Goal: Task Accomplishment & Management: Manage account settings

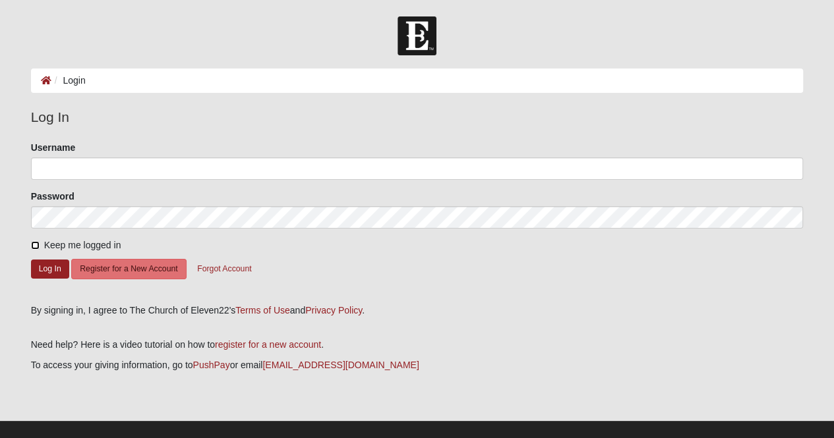
click at [31, 245] on input "Keep me logged in" at bounding box center [35, 245] width 9 height 9
checkbox input "true"
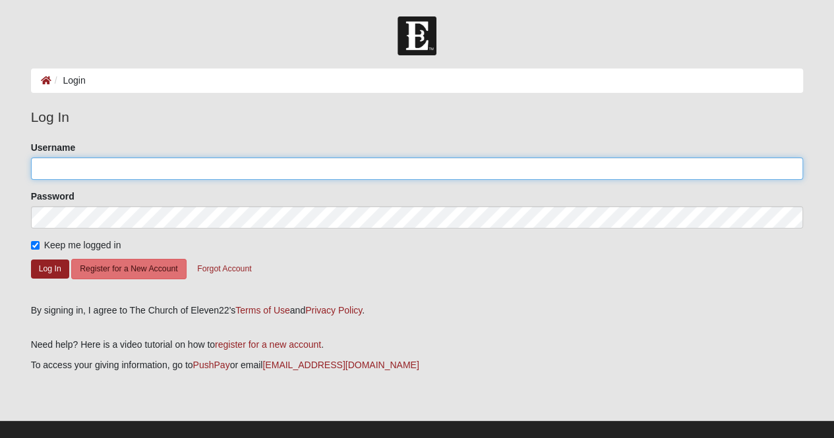
click at [92, 166] on input "Username" at bounding box center [417, 168] width 772 height 22
type input "[EMAIL_ADDRESS][DOMAIN_NAME]"
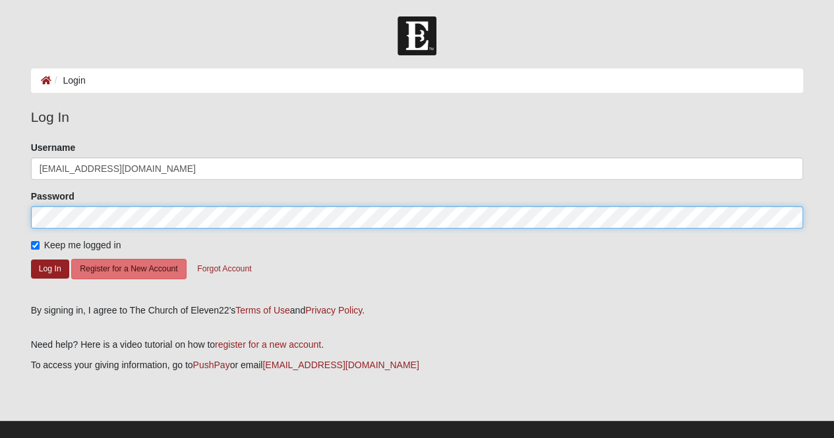
click at [31, 260] on button "Log In" at bounding box center [50, 269] width 38 height 19
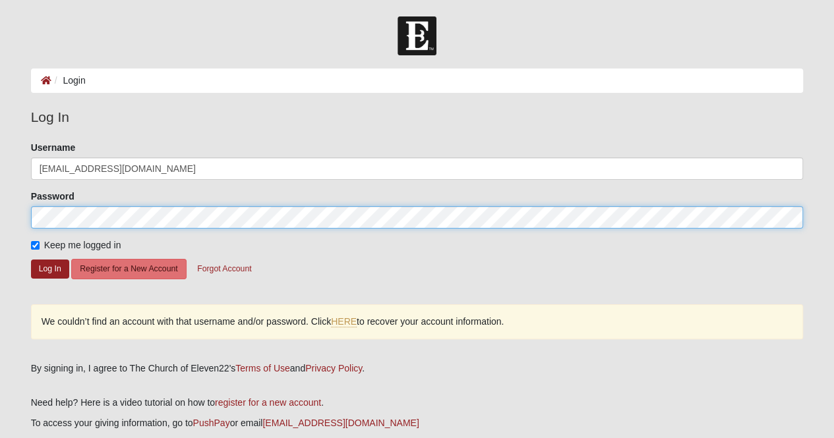
click at [0, 217] on html "Log In Login Login Error Log In Please correct the following: Username [EMAIL_A…" at bounding box center [417, 256] width 834 height 513
click at [31, 260] on button "Log In" at bounding box center [50, 269] width 38 height 19
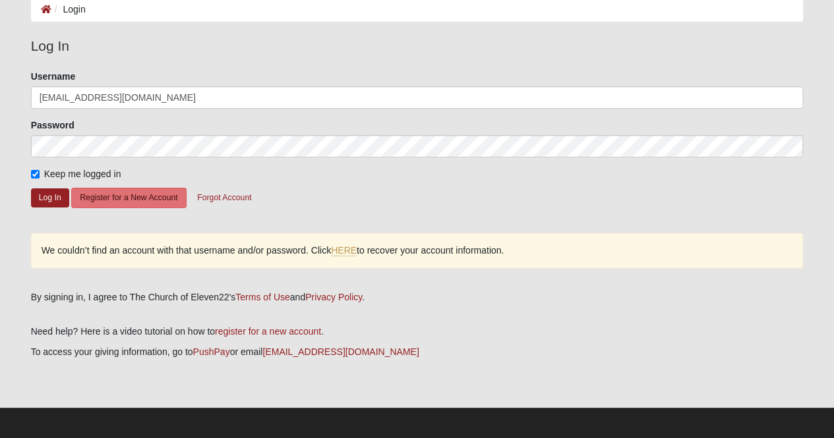
scroll to position [73, 0]
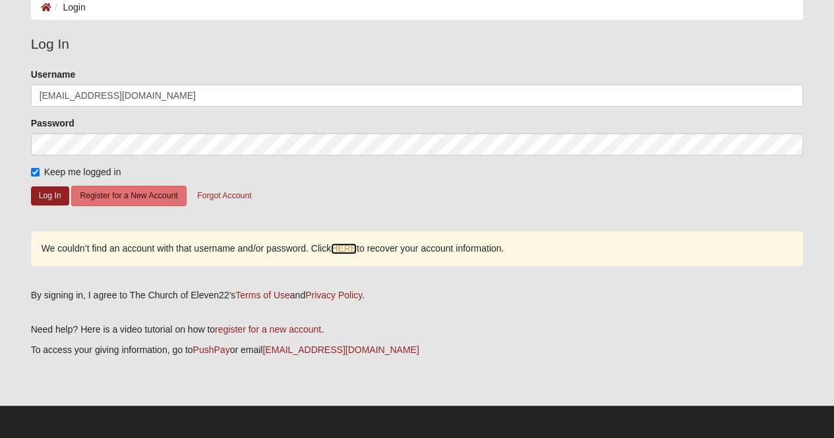
click at [349, 247] on link "HERE" at bounding box center [344, 248] width 26 height 11
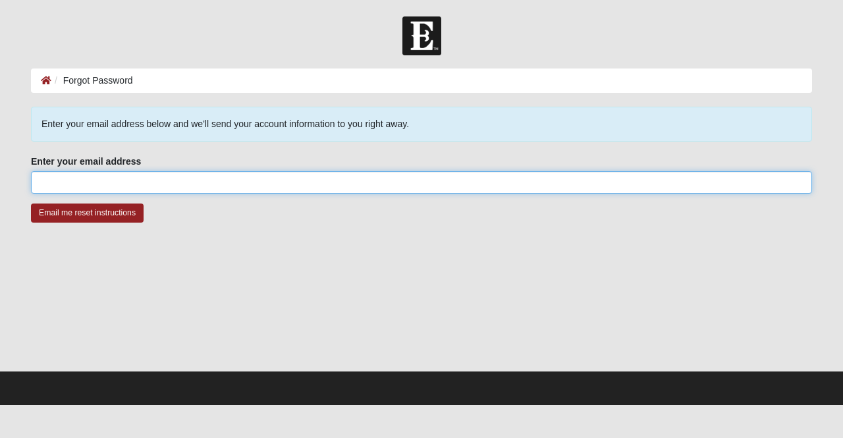
click at [64, 188] on input "Enter your email address" at bounding box center [421, 182] width 781 height 22
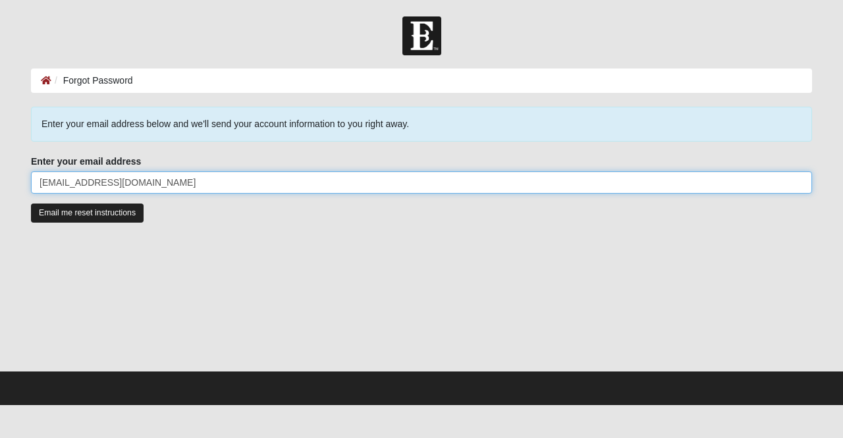
type input "[EMAIL_ADDRESS][DOMAIN_NAME]"
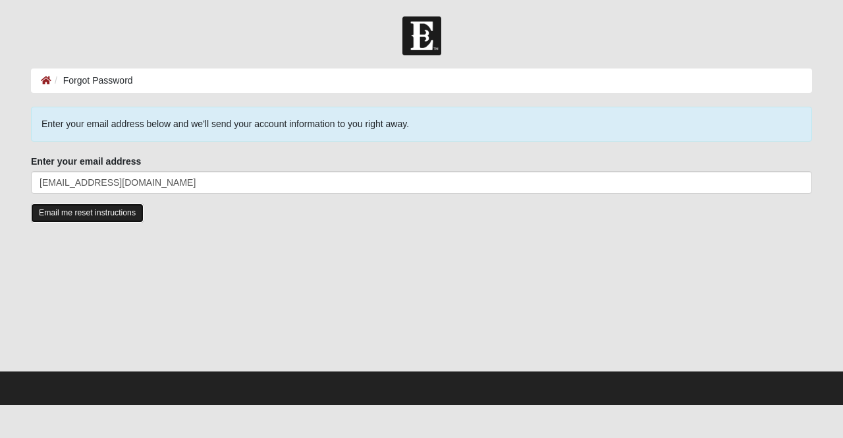
click at [74, 217] on input "Email me reset instructions" at bounding box center [87, 213] width 113 height 19
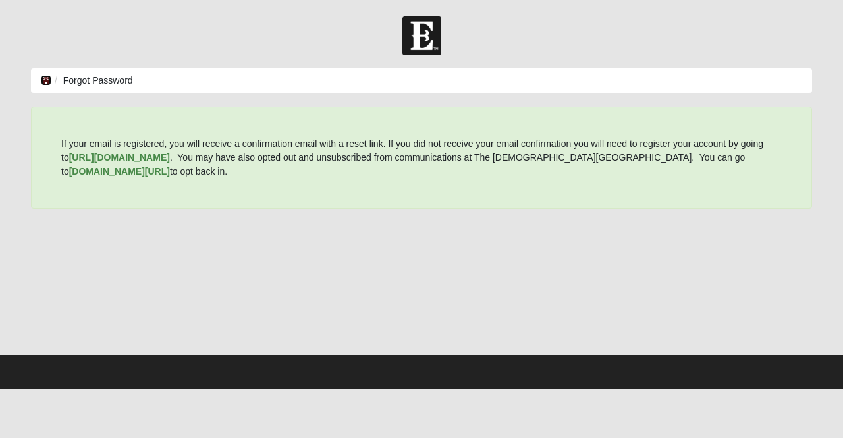
click at [42, 79] on icon at bounding box center [46, 80] width 11 height 9
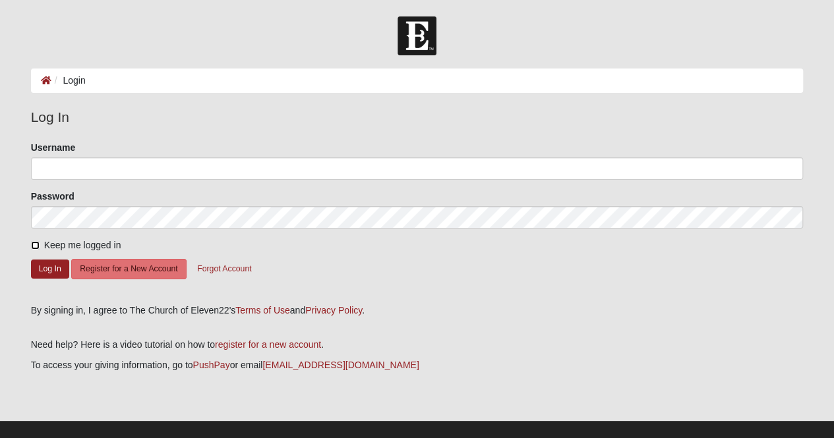
click at [33, 247] on input "Keep me logged in" at bounding box center [35, 245] width 9 height 9
checkbox input "true"
click at [36, 242] on input "Keep me logged in" at bounding box center [35, 245] width 9 height 9
checkbox input "true"
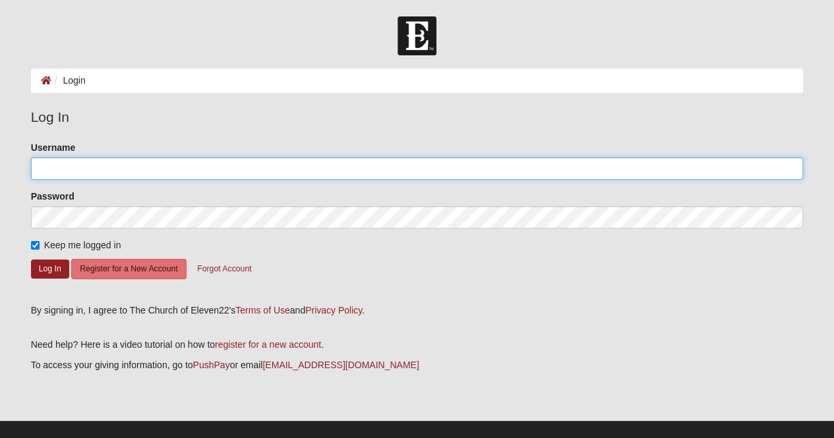
click at [92, 167] on input "Username" at bounding box center [417, 168] width 772 height 22
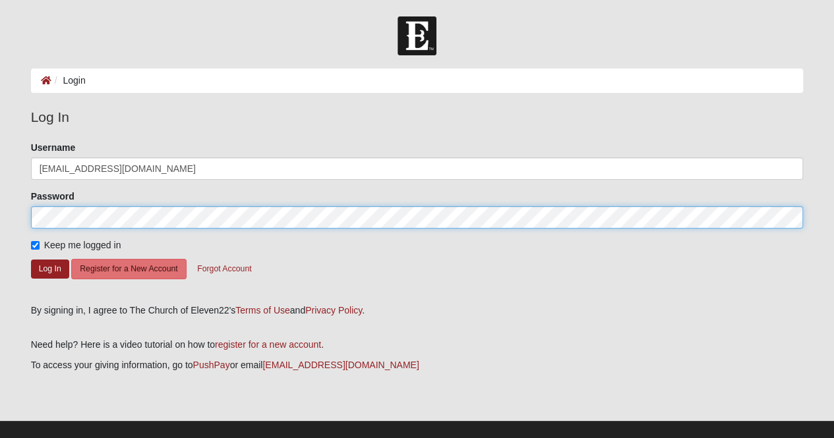
click at [31, 260] on button "Log In" at bounding box center [50, 269] width 38 height 19
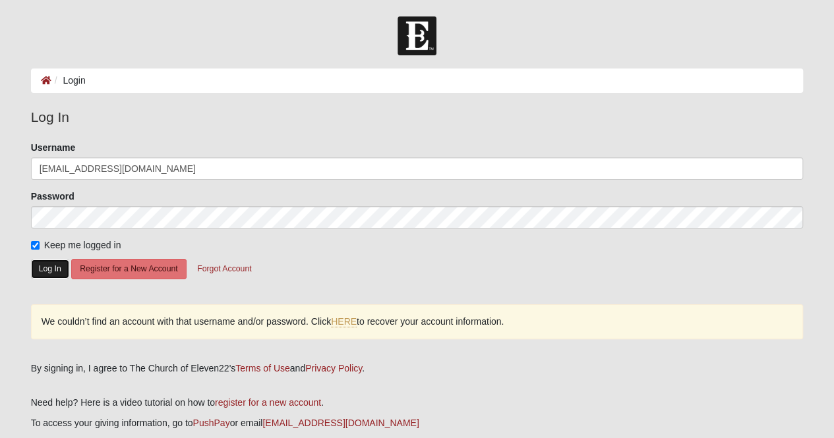
click at [47, 260] on button "Log In" at bounding box center [50, 269] width 38 height 19
click at [52, 263] on button "Log In" at bounding box center [50, 269] width 38 height 19
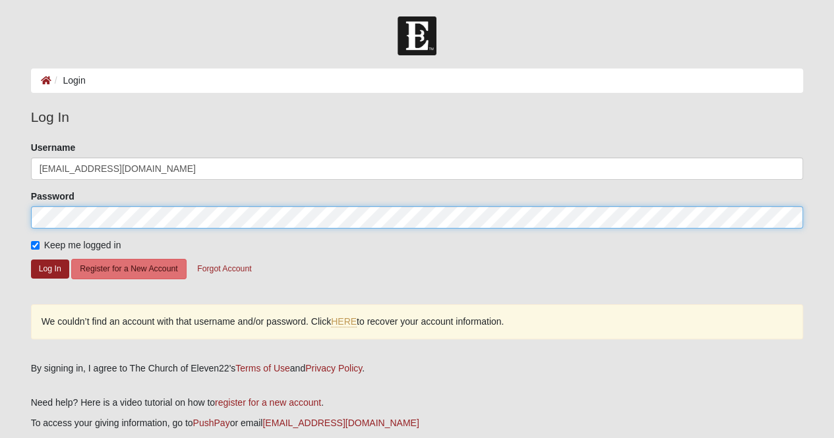
click at [0, 215] on html "Log In Login Login Error Log In Please correct the following: Username vivhelwi…" at bounding box center [417, 256] width 834 height 513
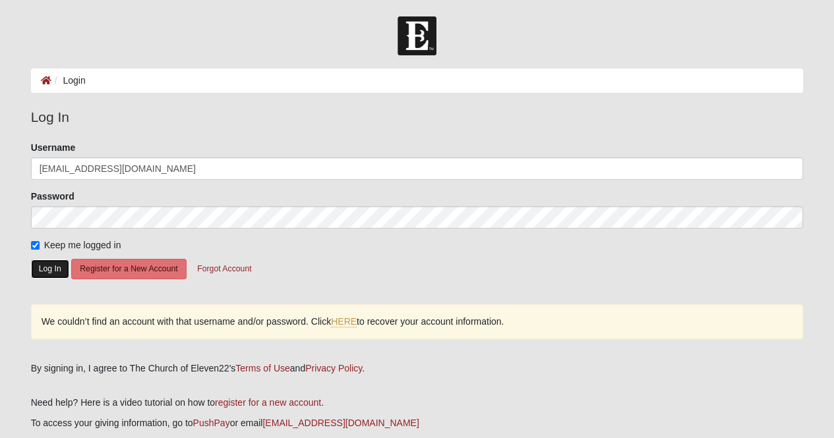
click at [43, 267] on button "Log In" at bounding box center [50, 269] width 38 height 19
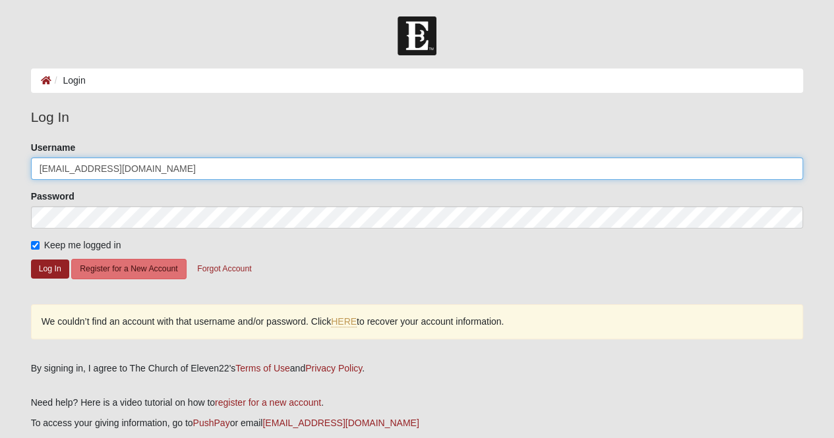
drag, startPoint x: 153, startPoint y: 169, endPoint x: -142, endPoint y: 175, distance: 295.2
click at [0, 175] on html "Log In Login Login Error Log In Please correct the following: Username vivhelwi…" at bounding box center [417, 256] width 834 height 513
type input "vhelwig"
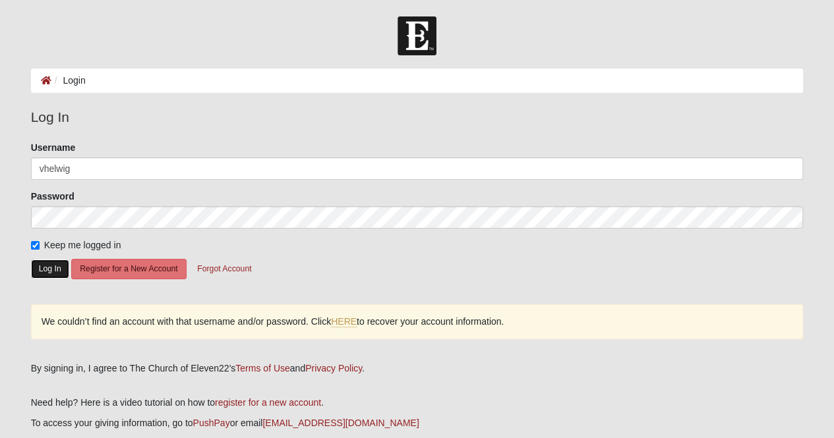
click at [36, 264] on button "Log In" at bounding box center [50, 269] width 38 height 19
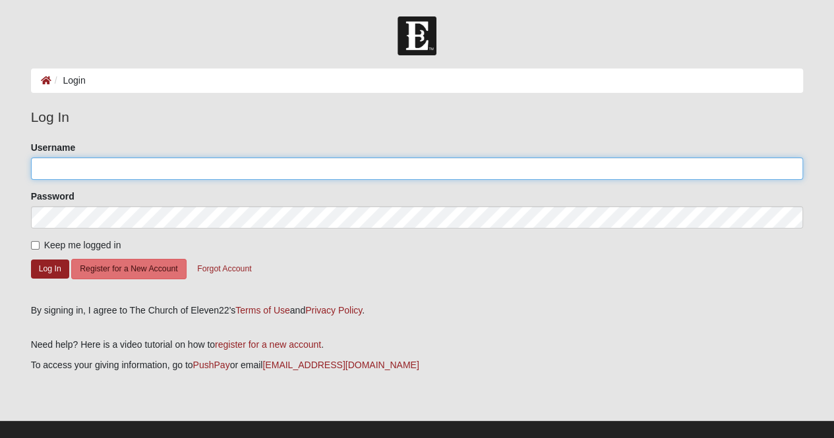
click at [109, 167] on input "Username" at bounding box center [417, 168] width 772 height 22
type input "vhelwig"
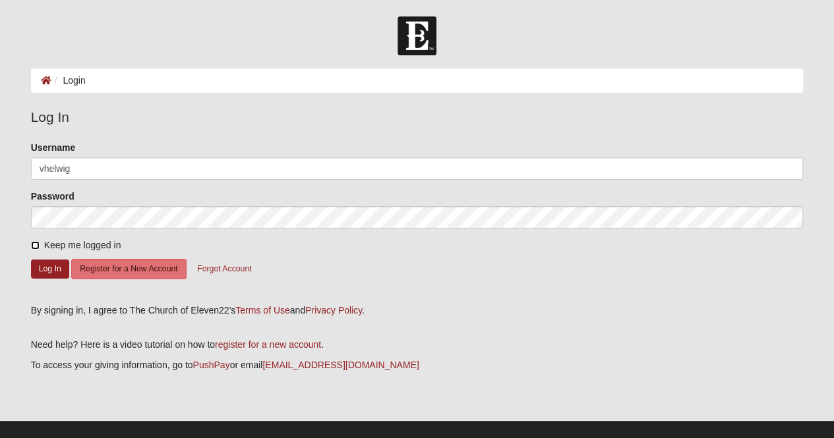
click at [34, 244] on input "Keep me logged in" at bounding box center [35, 245] width 9 height 9
checkbox input "true"
click at [46, 271] on button "Log In" at bounding box center [50, 269] width 38 height 19
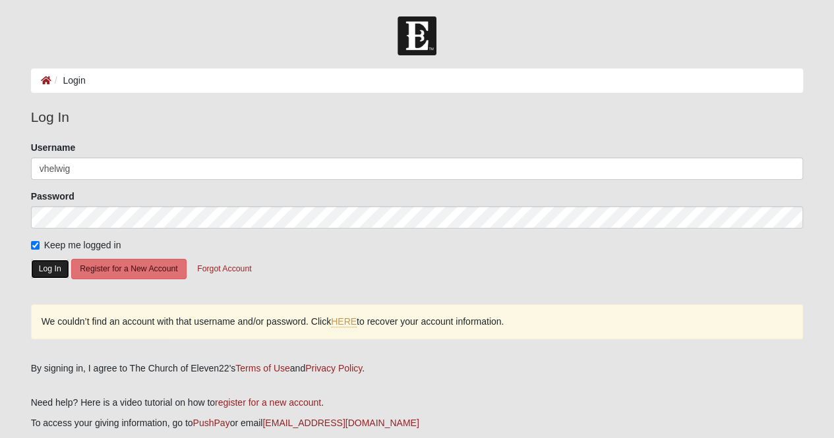
click at [42, 263] on button "Log In" at bounding box center [50, 269] width 38 height 19
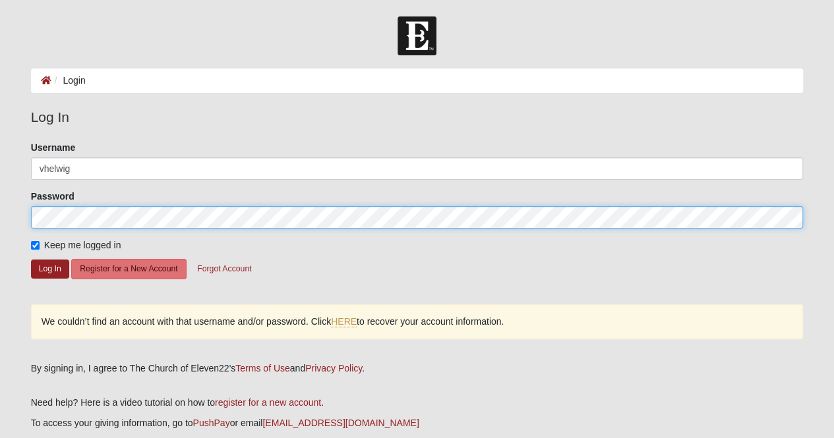
click at [0, 219] on html "Log In Login Login Error Log In Please correct the following: Username vhelwig …" at bounding box center [417, 256] width 834 height 513
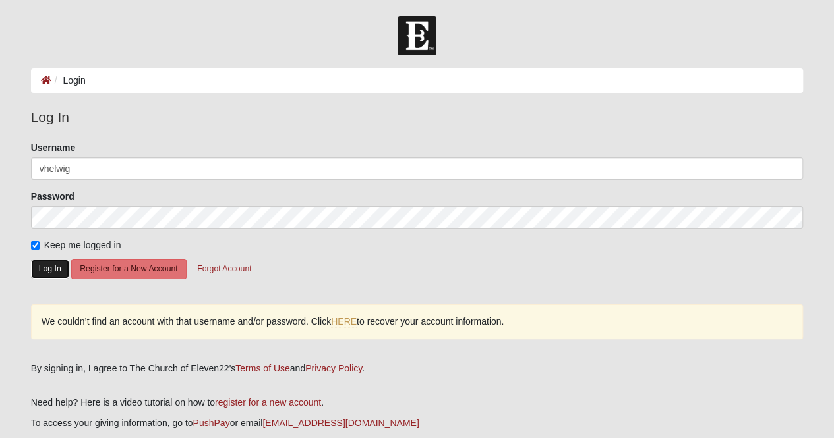
click at [34, 263] on button "Log In" at bounding box center [50, 269] width 38 height 19
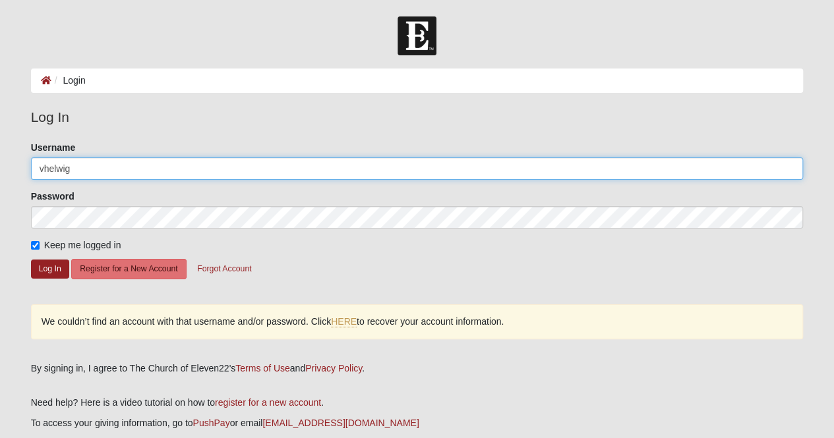
drag, startPoint x: 84, startPoint y: 165, endPoint x: -78, endPoint y: 161, distance: 162.8
click at [0, 161] on html "Log In Login Login Error Log In Please correct the following: Username vhelwig …" at bounding box center [417, 256] width 834 height 513
type input "[EMAIL_ADDRESS][DOMAIN_NAME]"
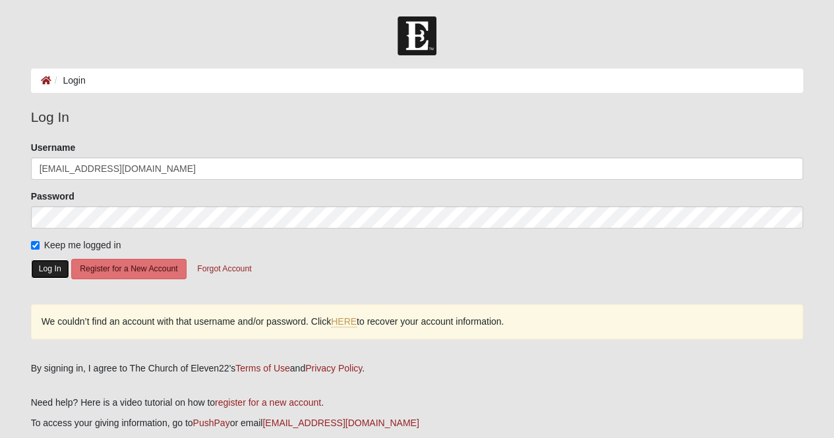
click at [51, 260] on button "Log In" at bounding box center [50, 269] width 38 height 19
click at [236, 266] on button "Forgot Account" at bounding box center [223, 269] width 71 height 20
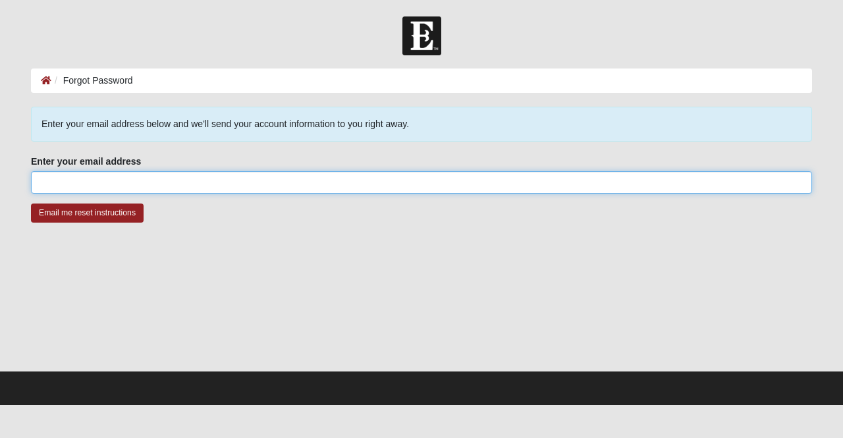
click at [108, 186] on input "Enter your email address" at bounding box center [421, 182] width 781 height 22
type input "[EMAIL_ADDRESS][DOMAIN_NAME]"
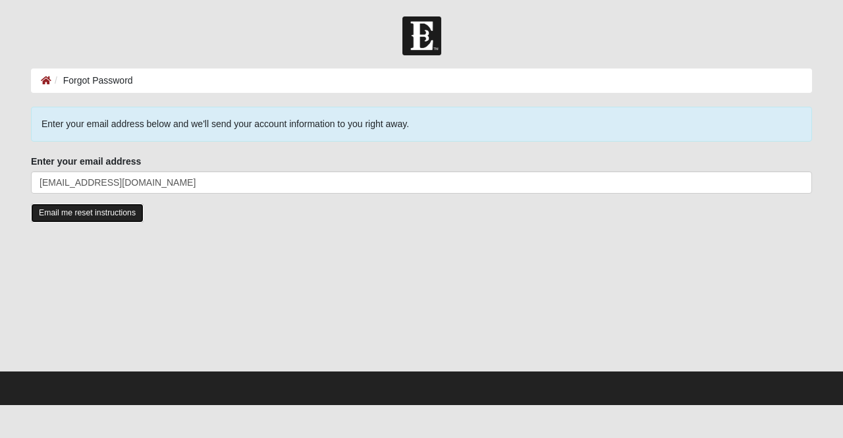
click at [61, 209] on input "Email me reset instructions" at bounding box center [87, 213] width 113 height 19
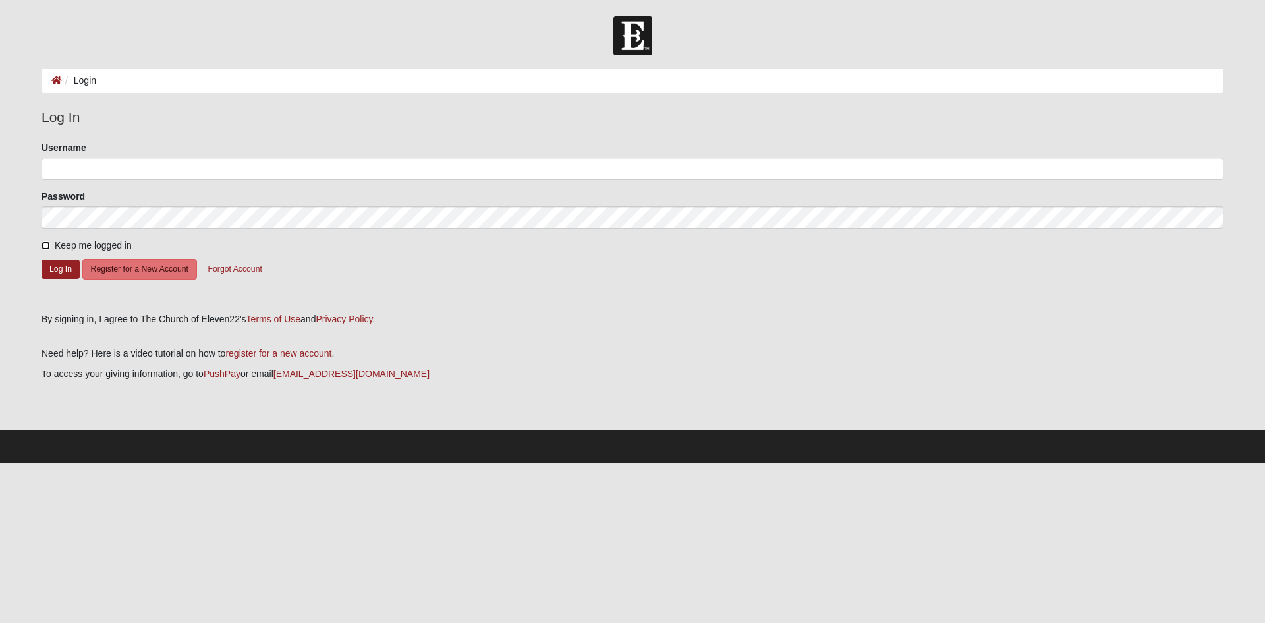
click at [45, 244] on input "Keep me logged in" at bounding box center [46, 245] width 9 height 9
checkbox input "true"
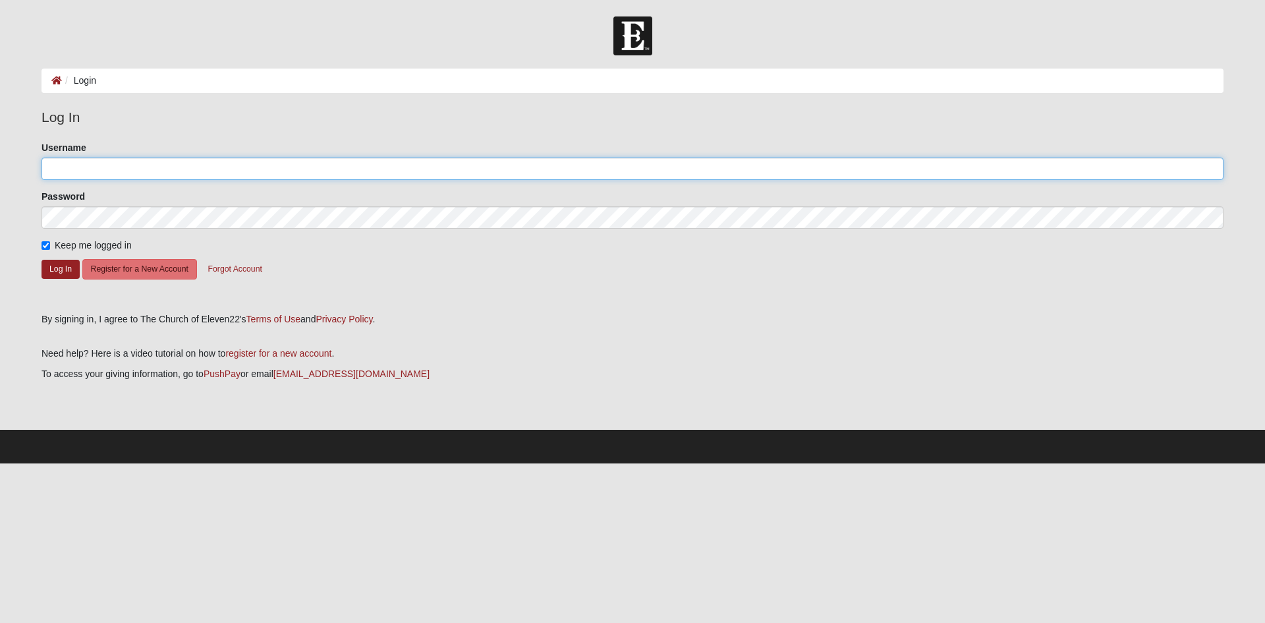
click at [124, 178] on input "Username" at bounding box center [633, 168] width 1182 height 22
type input "vhelwig"
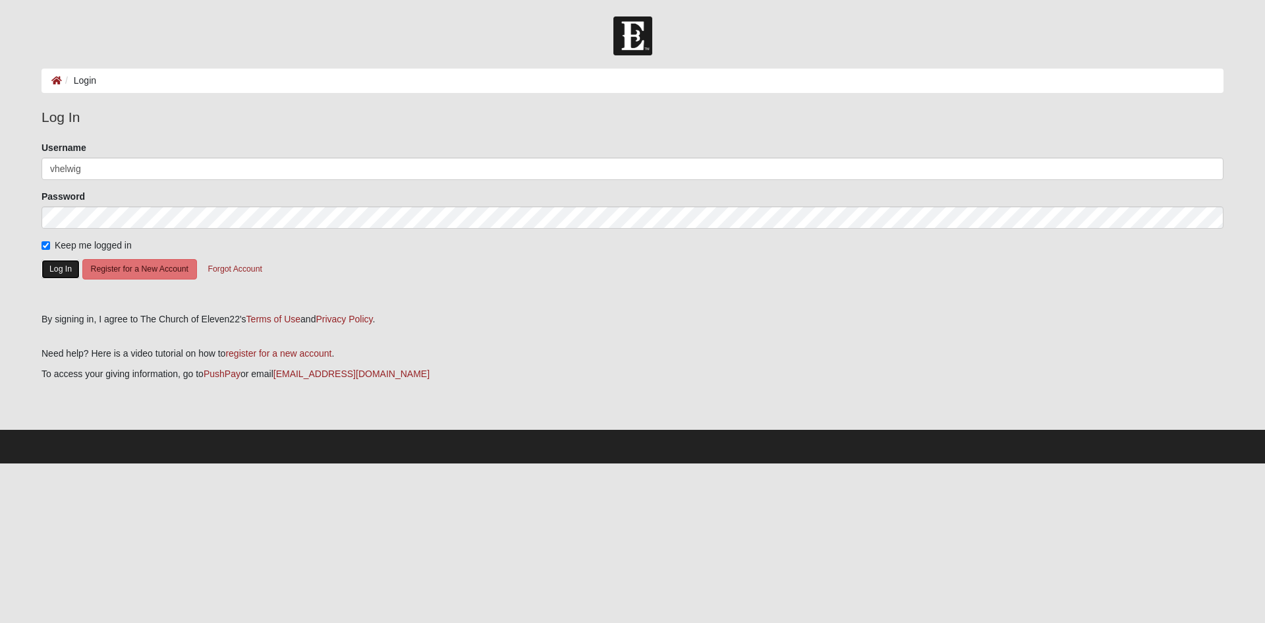
click at [69, 266] on button "Log In" at bounding box center [61, 269] width 38 height 19
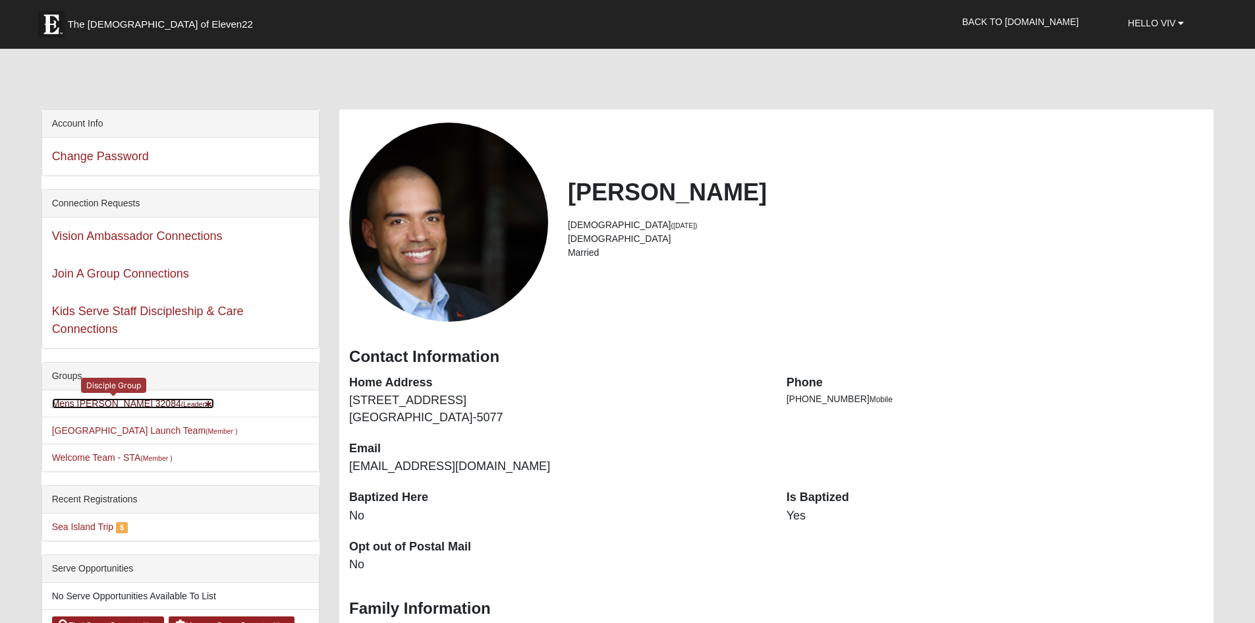
click at [130, 403] on link "Mens Helwig 32084 (Leader )" at bounding box center [133, 403] width 163 height 11
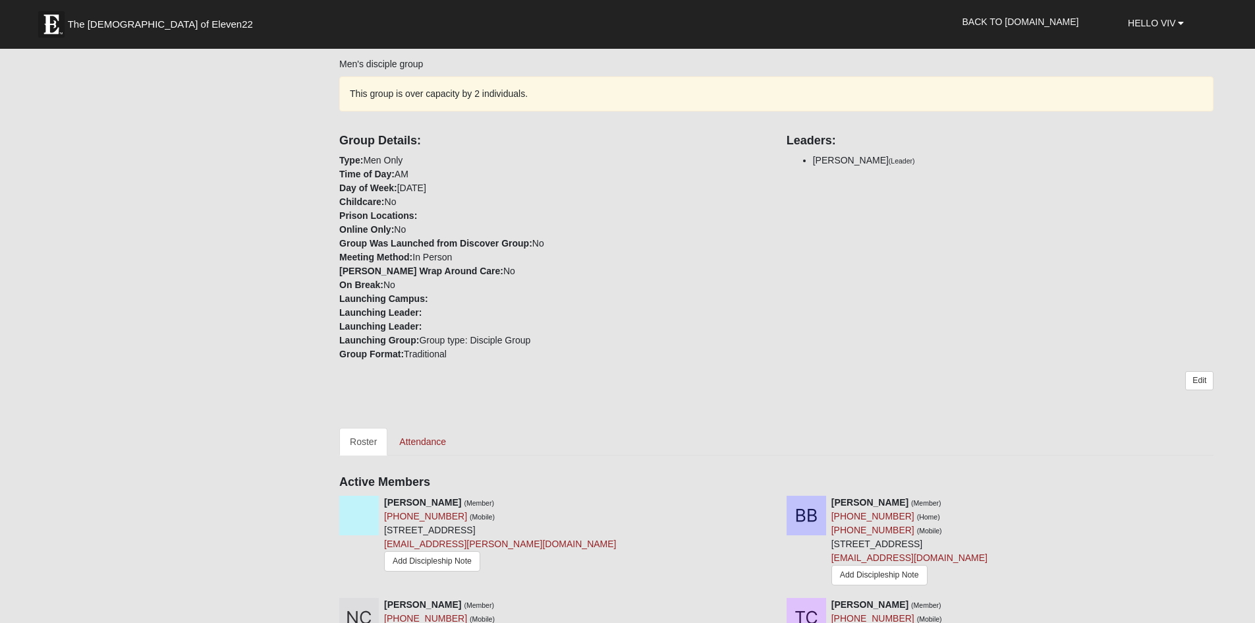
scroll to position [245, 0]
click at [411, 436] on link "Attendance" at bounding box center [423, 439] width 68 height 28
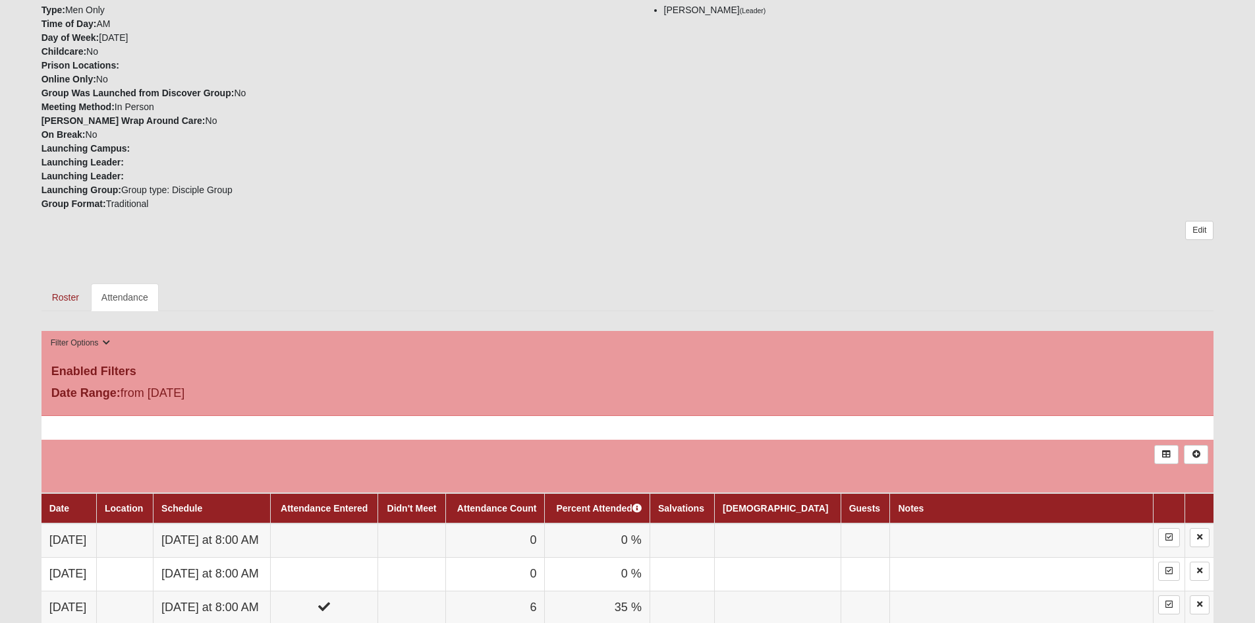
scroll to position [527, 0]
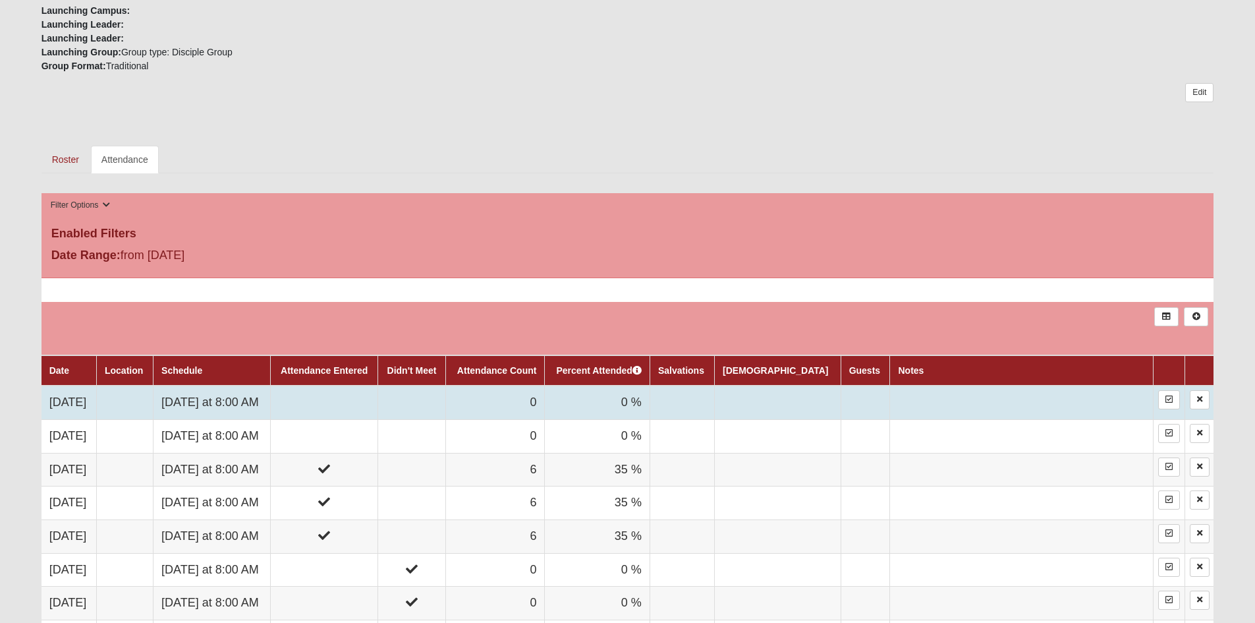
click at [378, 409] on td at bounding box center [324, 402] width 107 height 34
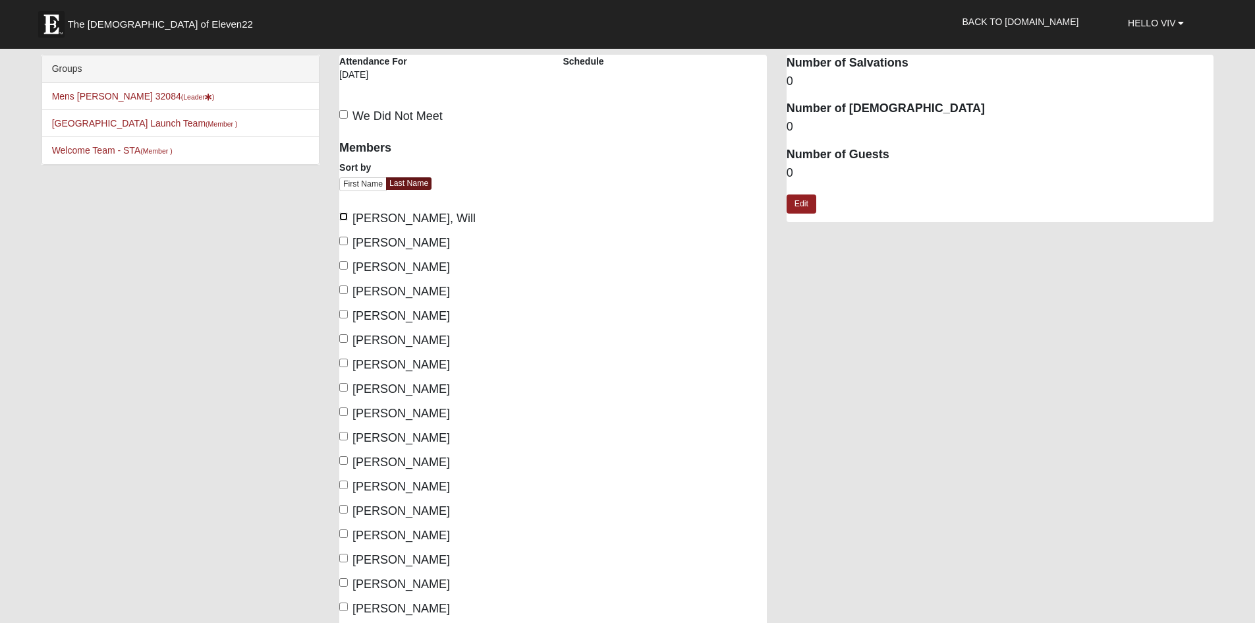
click at [345, 219] on input "Bookhout, Will" at bounding box center [343, 216] width 9 height 9
checkbox input "true"
click at [344, 316] on input "Coccoluto, Joe" at bounding box center [343, 314] width 9 height 9
checkbox input "true"
click at [345, 341] on input "DellaVecchia, Peter" at bounding box center [343, 338] width 9 height 9
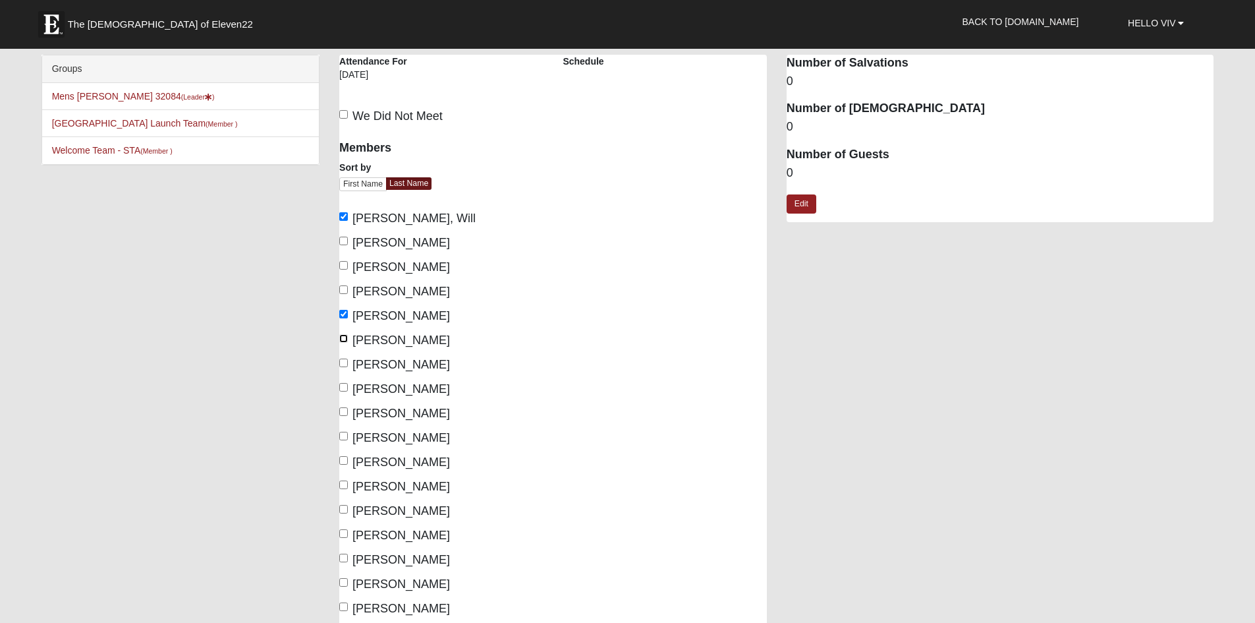
checkbox input "true"
click at [343, 581] on input "Voguit, Steve" at bounding box center [343, 582] width 9 height 9
checkbox input "true"
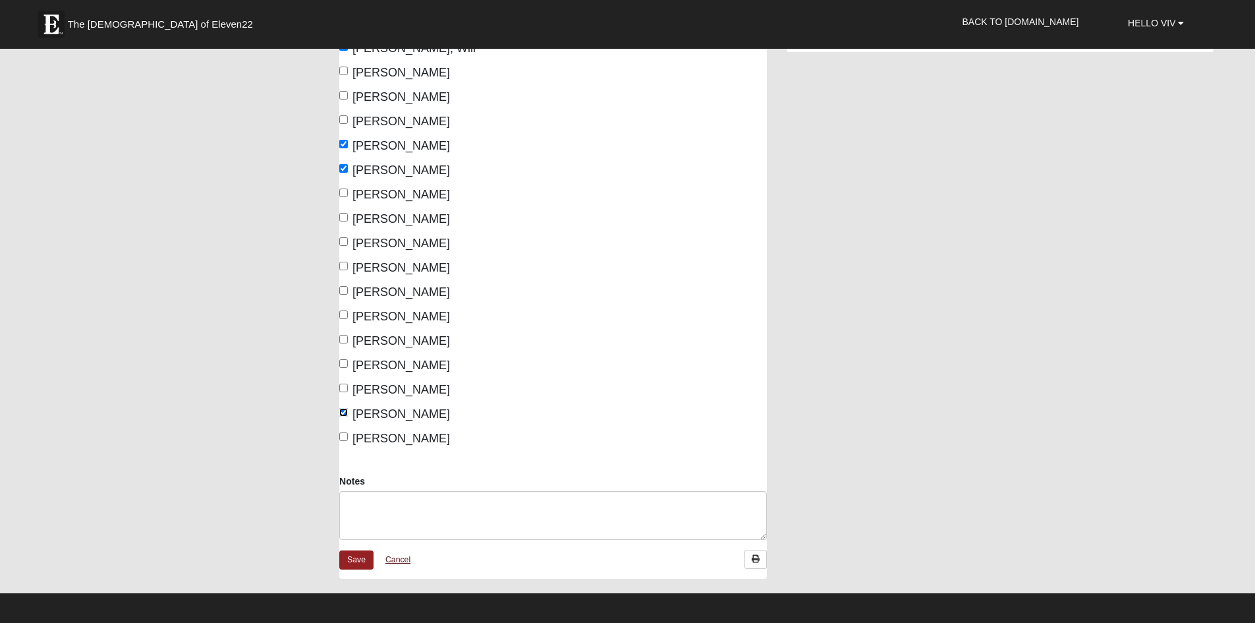
scroll to position [198, 0]
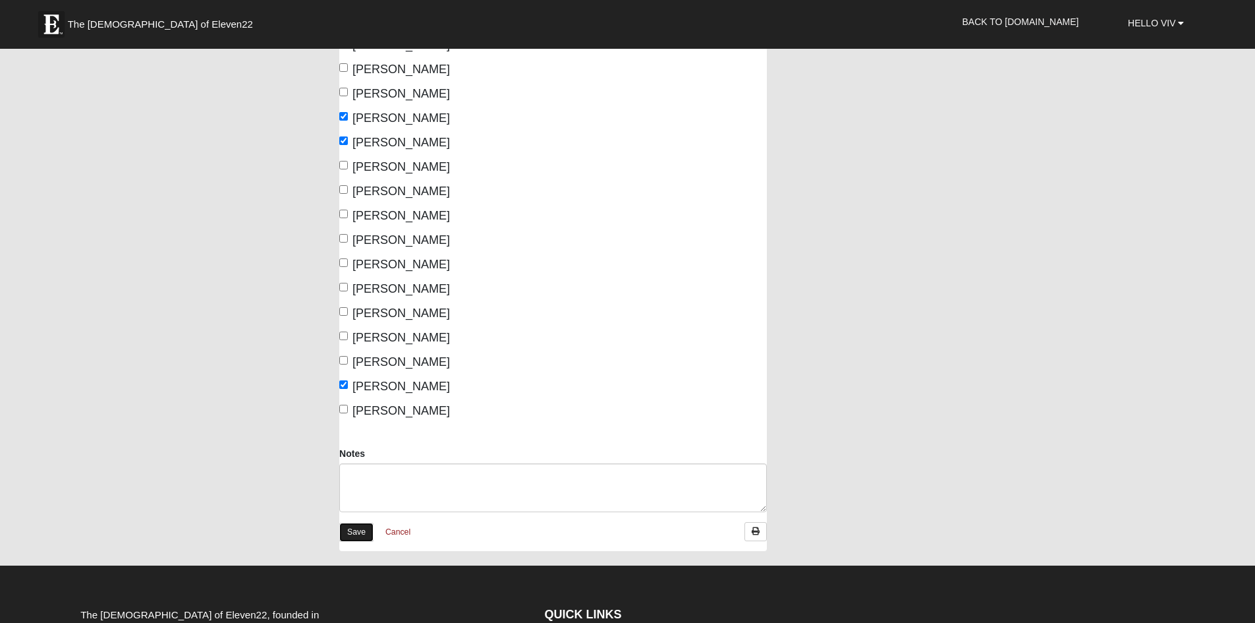
click at [368, 530] on link "Save" at bounding box center [356, 532] width 34 height 19
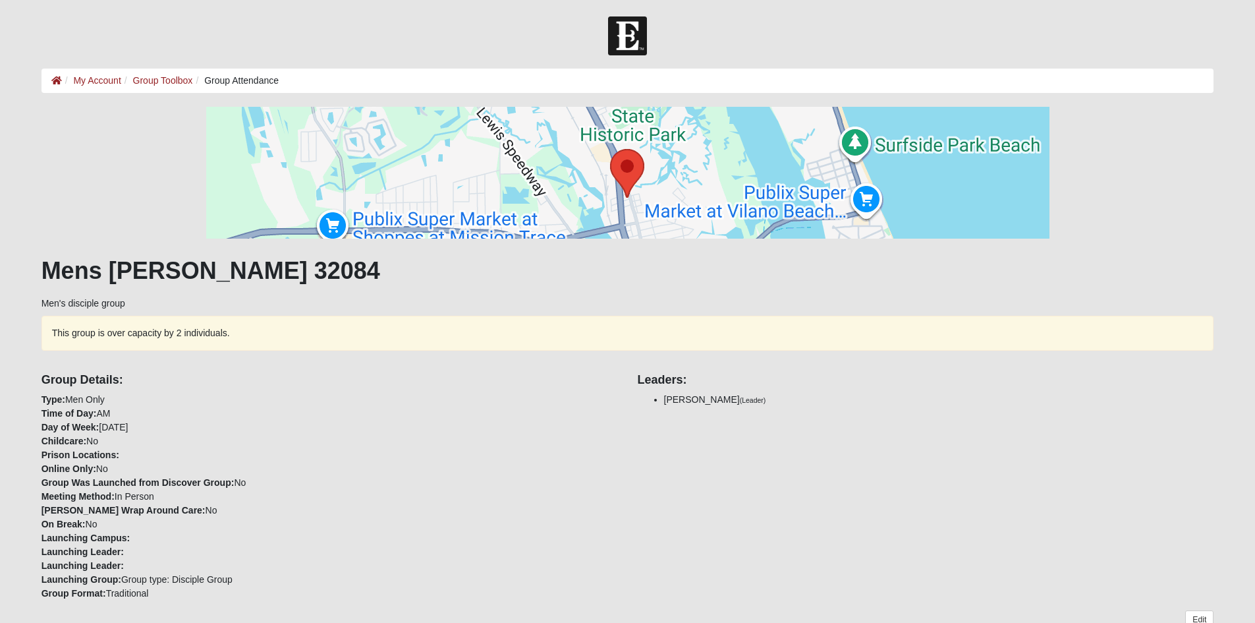
scroll to position [461, 0]
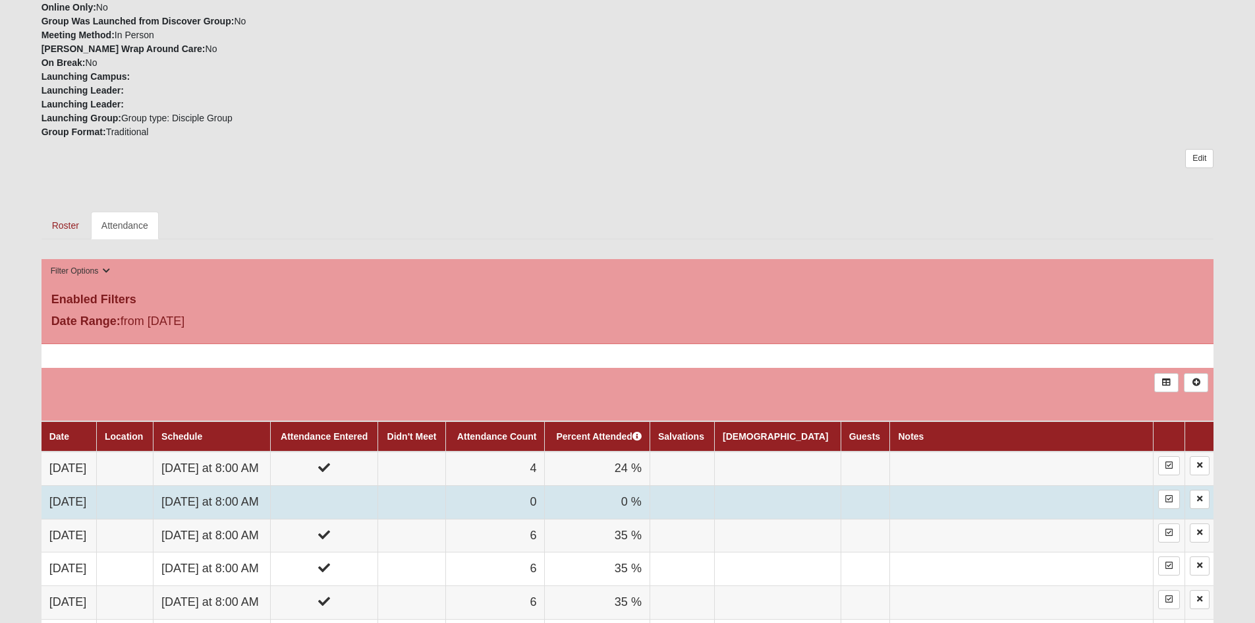
click at [374, 493] on td at bounding box center [324, 502] width 107 height 34
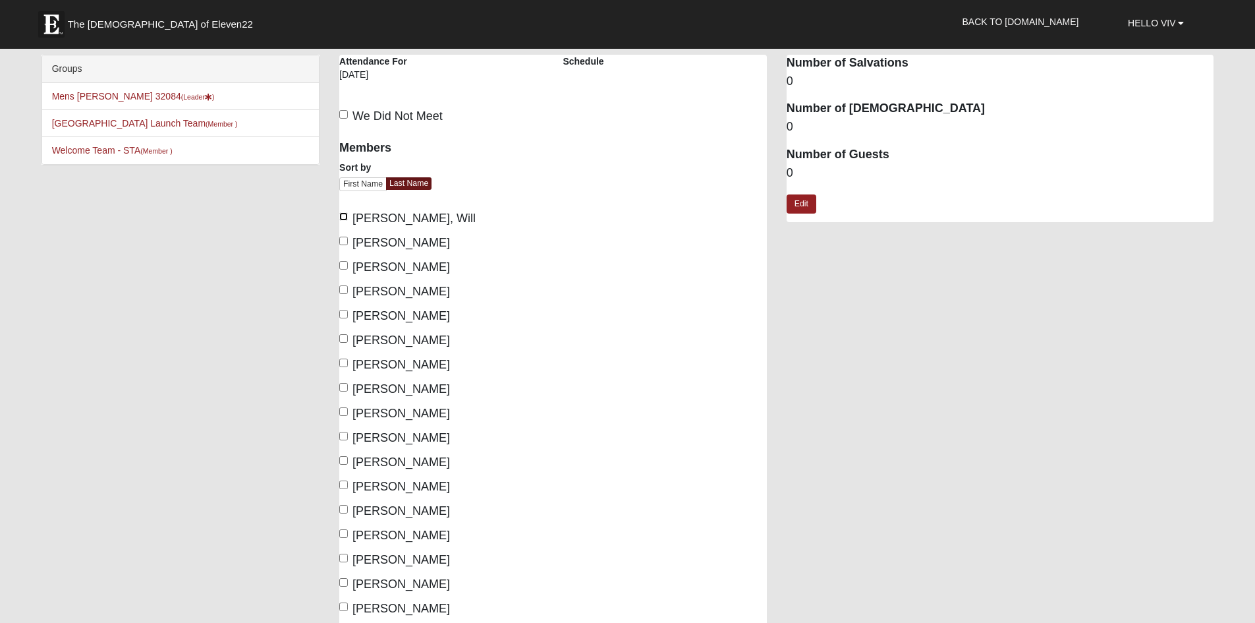
click at [345, 214] on input "Bookhout, Will" at bounding box center [343, 216] width 9 height 9
checkbox input "true"
click at [341, 314] on input "Coccoluto, Joe" at bounding box center [343, 314] width 9 height 9
checkbox input "true"
click at [343, 358] on label "Helwig, Viv" at bounding box center [394, 365] width 111 height 18
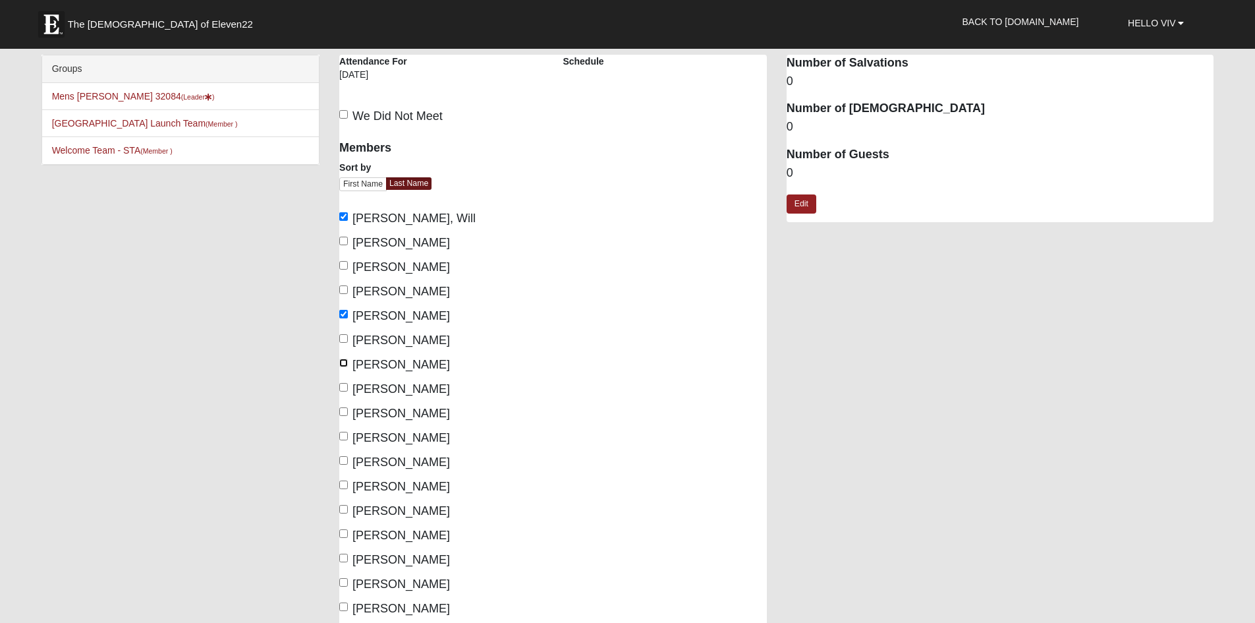
click at [343, 358] on input "Helwig, Viv" at bounding box center [343, 362] width 9 height 9
checkbox input "true"
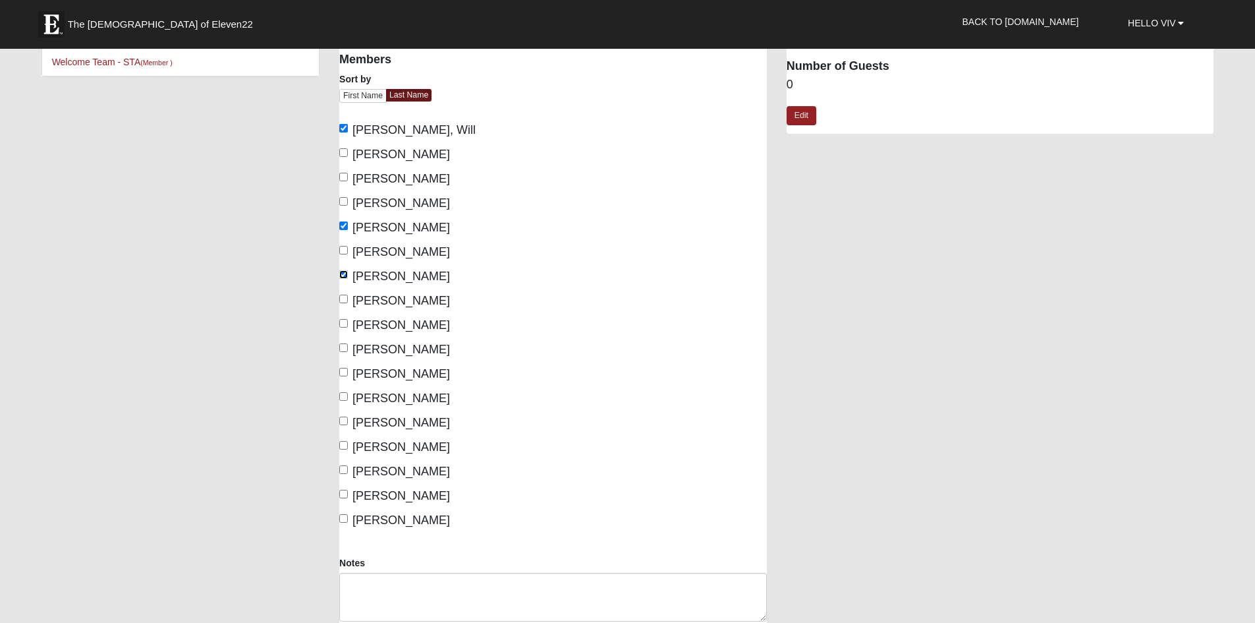
scroll to position [132, 0]
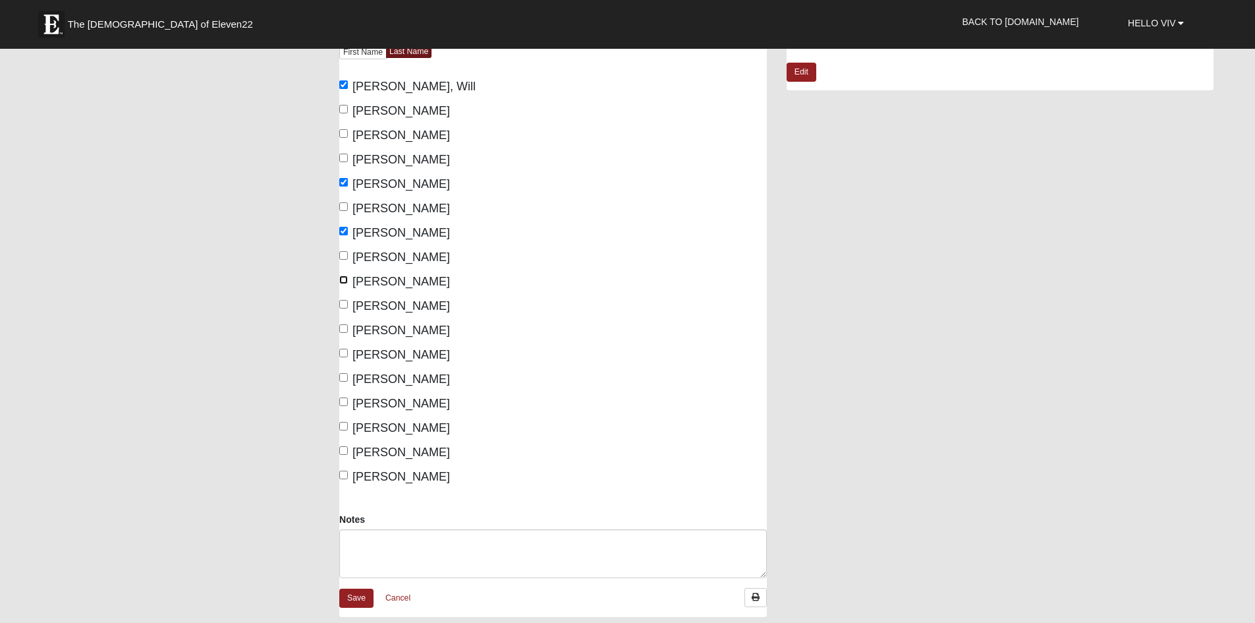
click at [343, 279] on input "Kennelly, Chris" at bounding box center [343, 279] width 9 height 9
checkbox input "true"
click at [343, 326] on input "Osborne, Sam" at bounding box center [343, 328] width 9 height 9
checkbox input "true"
click at [341, 400] on input "Smalley, Andrew" at bounding box center [343, 401] width 9 height 9
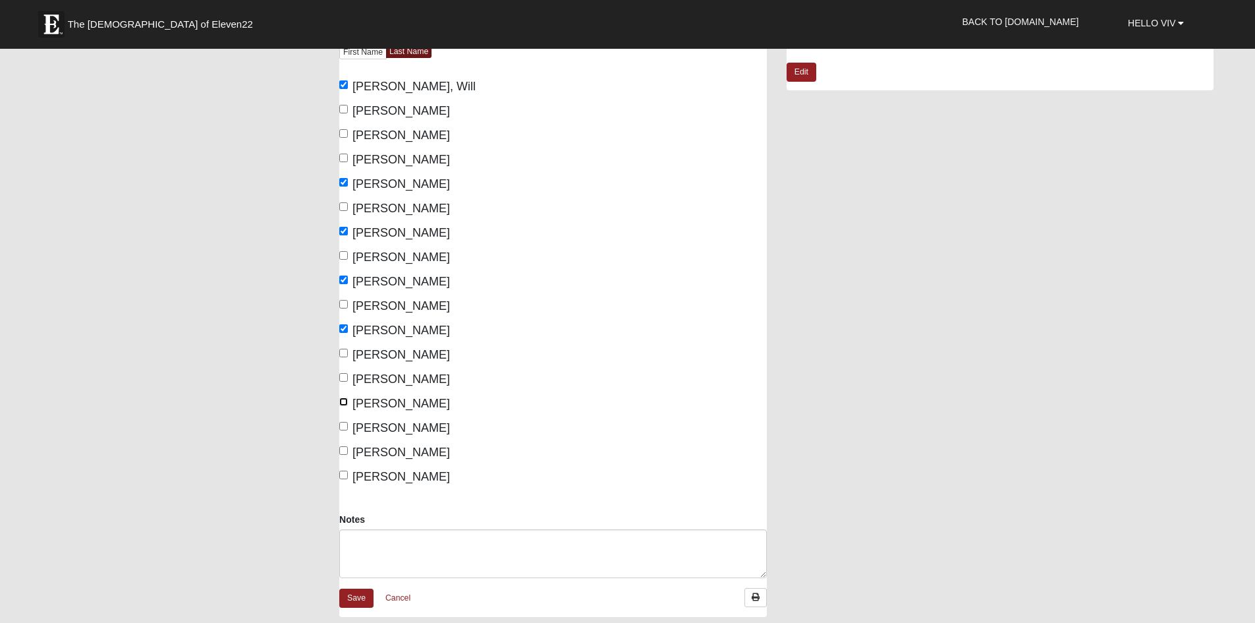
checkbox input "true"
click at [345, 447] on input "Voguit, Steve" at bounding box center [343, 450] width 9 height 9
checkbox input "true"
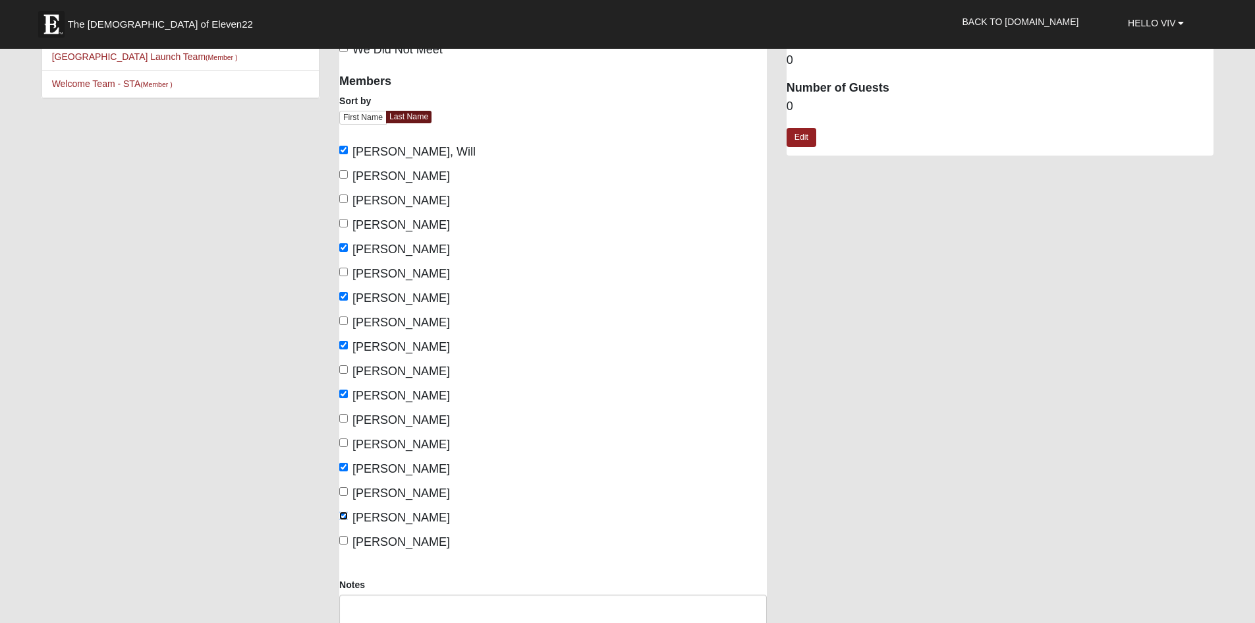
scroll to position [66, 0]
click at [345, 418] on input "Phillips, Zach" at bounding box center [343, 418] width 9 height 9
checkbox input "true"
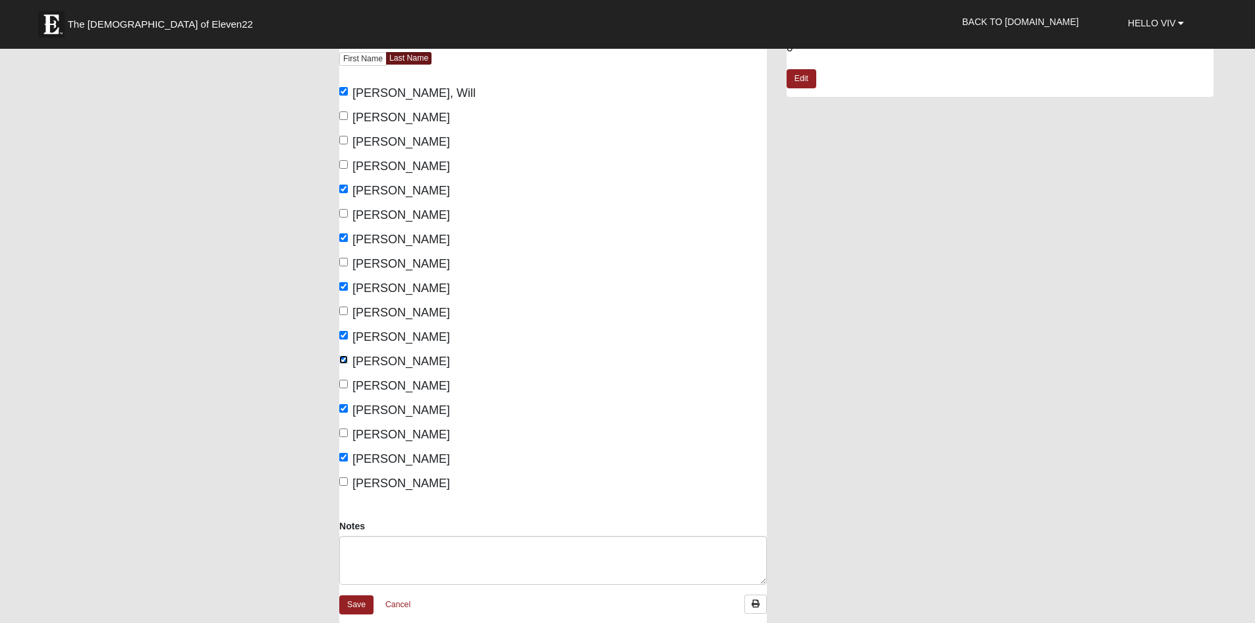
scroll to position [198, 0]
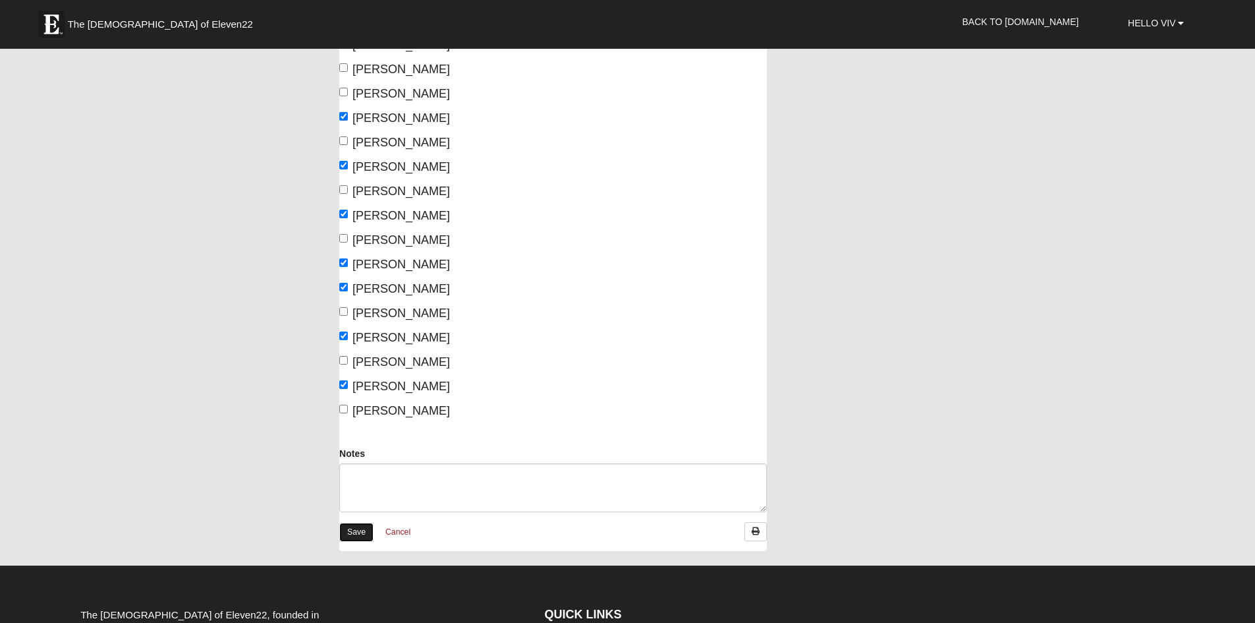
click at [359, 530] on link "Save" at bounding box center [356, 532] width 34 height 19
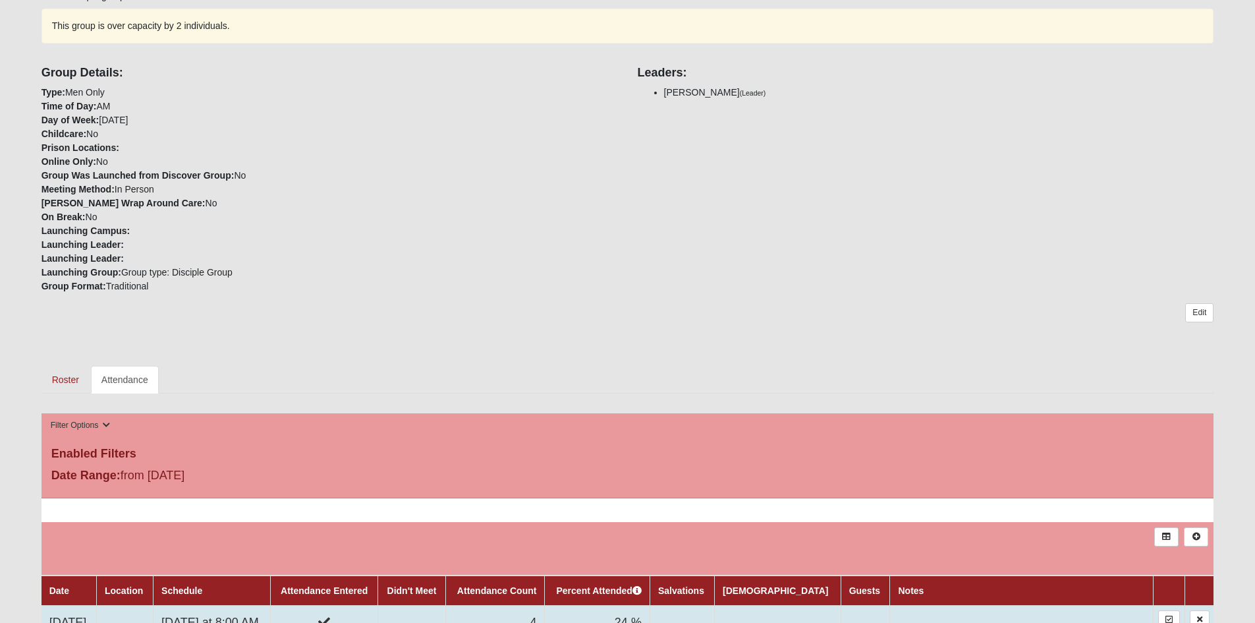
scroll to position [264, 0]
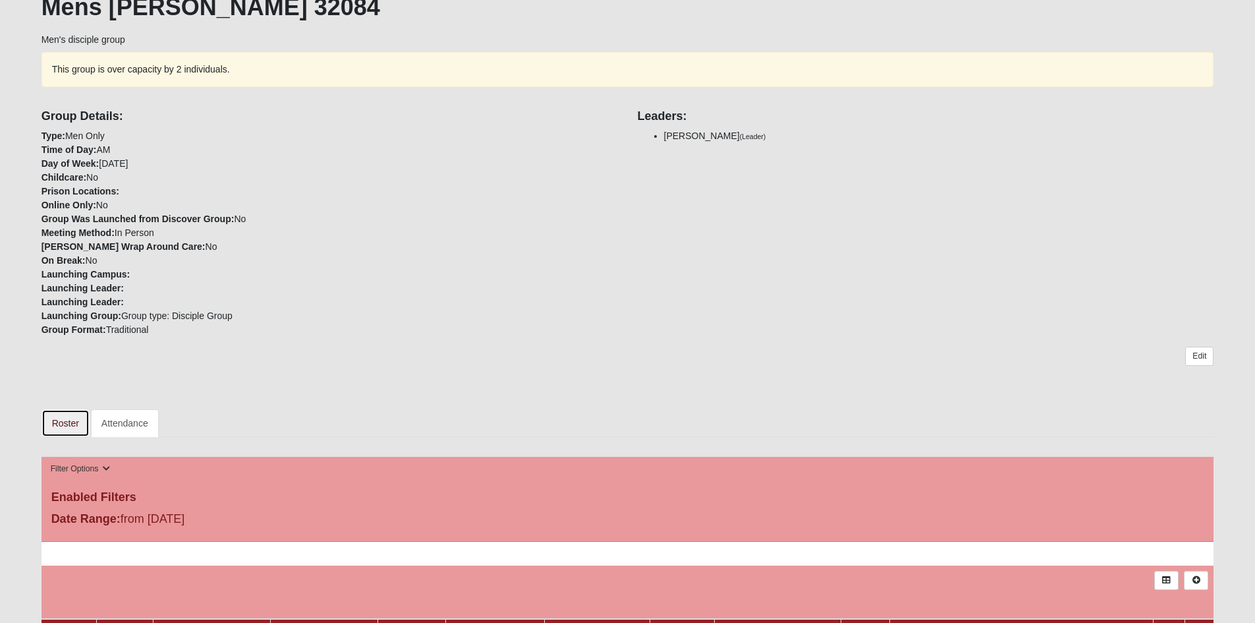
click at [68, 424] on link "Roster" at bounding box center [66, 423] width 48 height 28
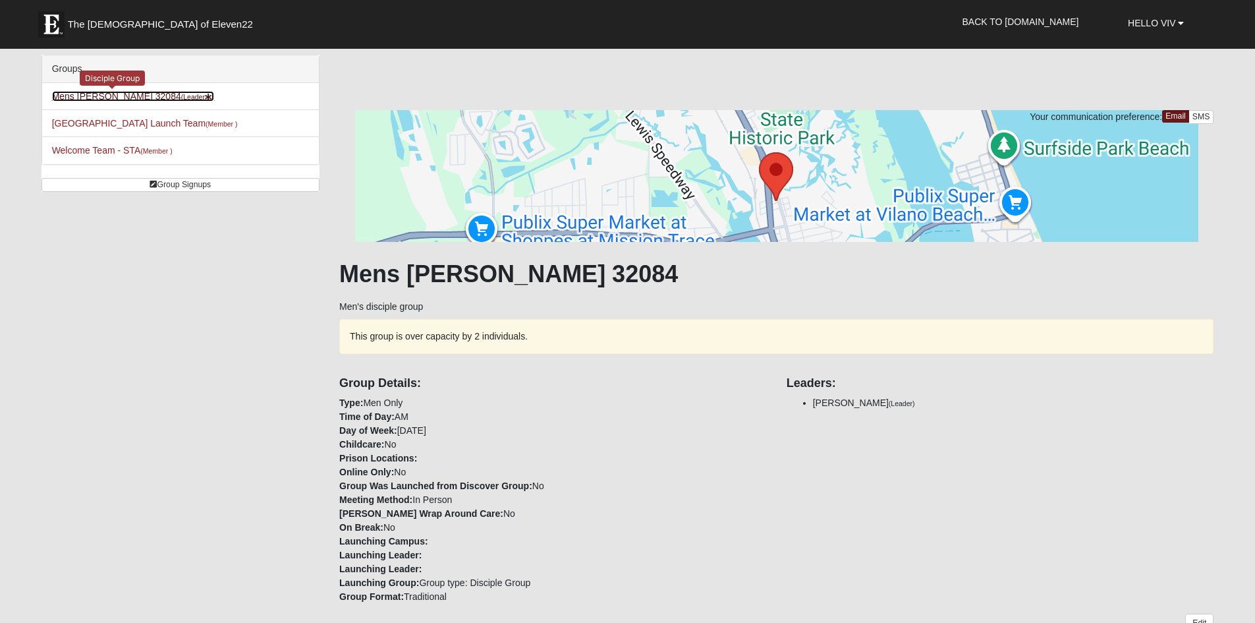
click at [134, 96] on link "Mens [PERSON_NAME] 32084 (Leader )" at bounding box center [133, 96] width 163 height 11
click at [104, 97] on link "Mens [PERSON_NAME] 32084 (Leader )" at bounding box center [133, 96] width 163 height 11
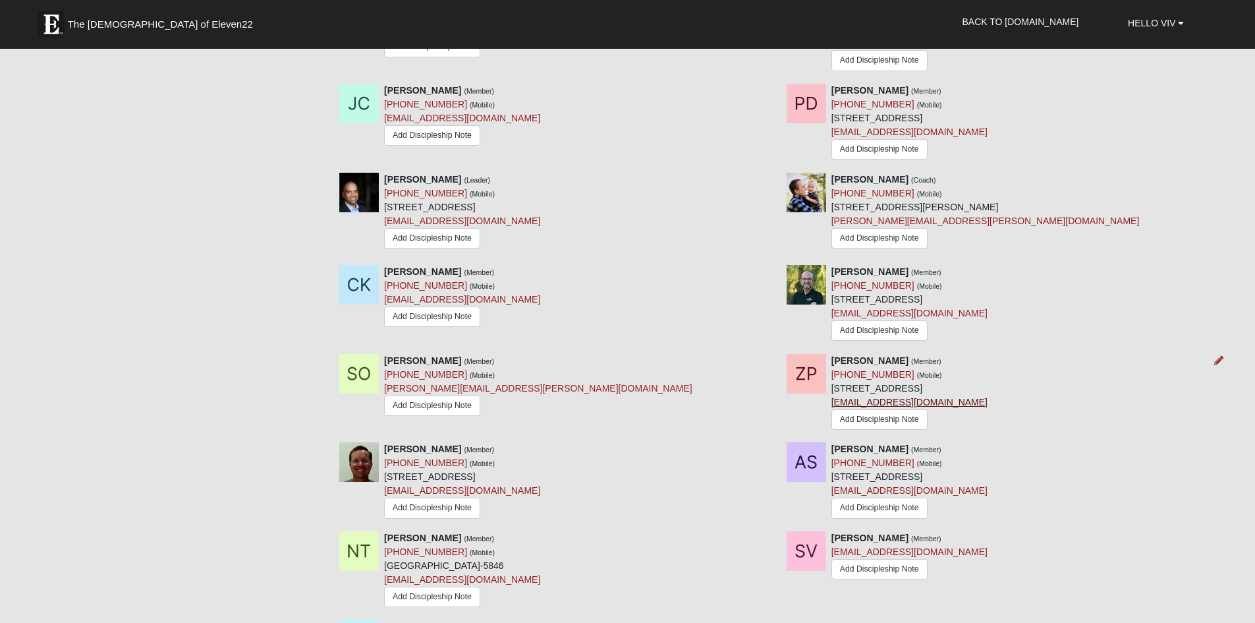
scroll to position [857, 0]
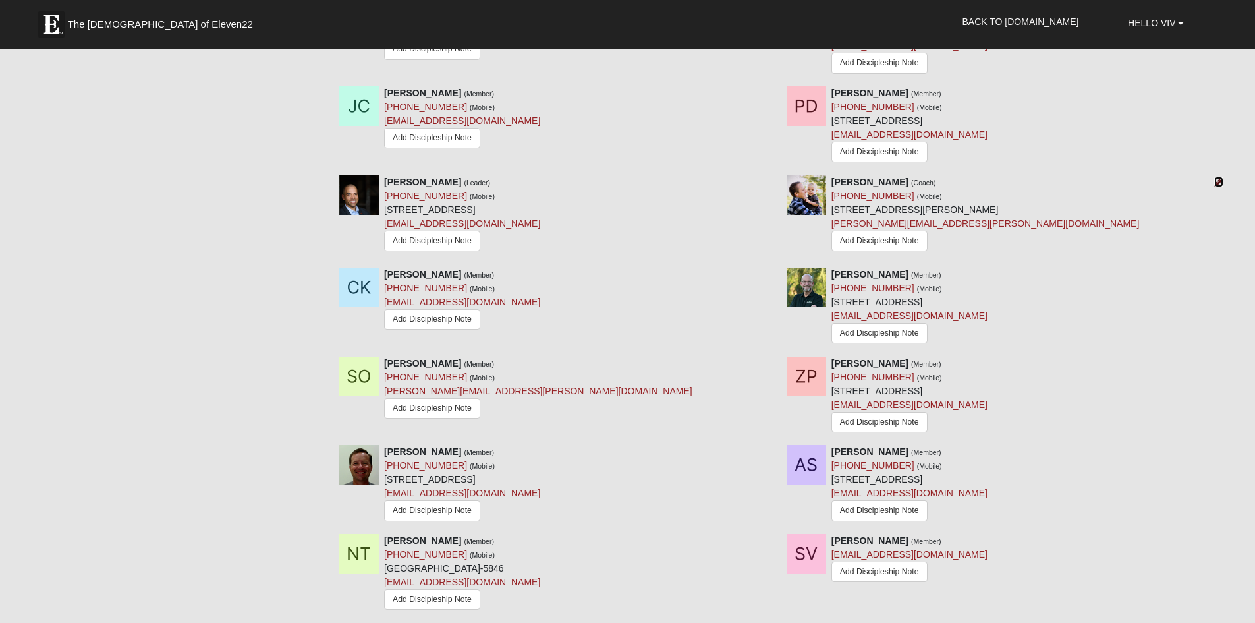
click at [1216, 183] on icon at bounding box center [1218, 181] width 9 height 9
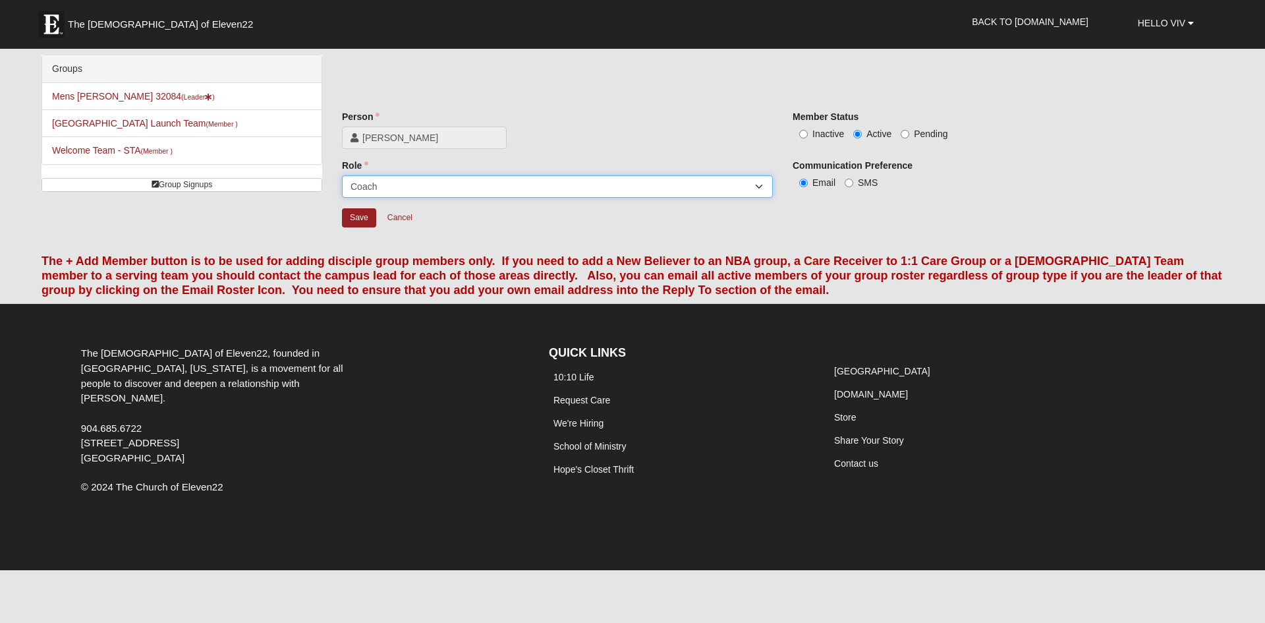
click at [739, 184] on select "Leader [PERSON_NAME] Coach Member Campus Lead Future Leader" at bounding box center [557, 186] width 431 height 22
click at [733, 146] on div "[PERSON_NAME]" at bounding box center [557, 138] width 431 height 22
click at [387, 217] on link "Cancel" at bounding box center [400, 218] width 42 height 20
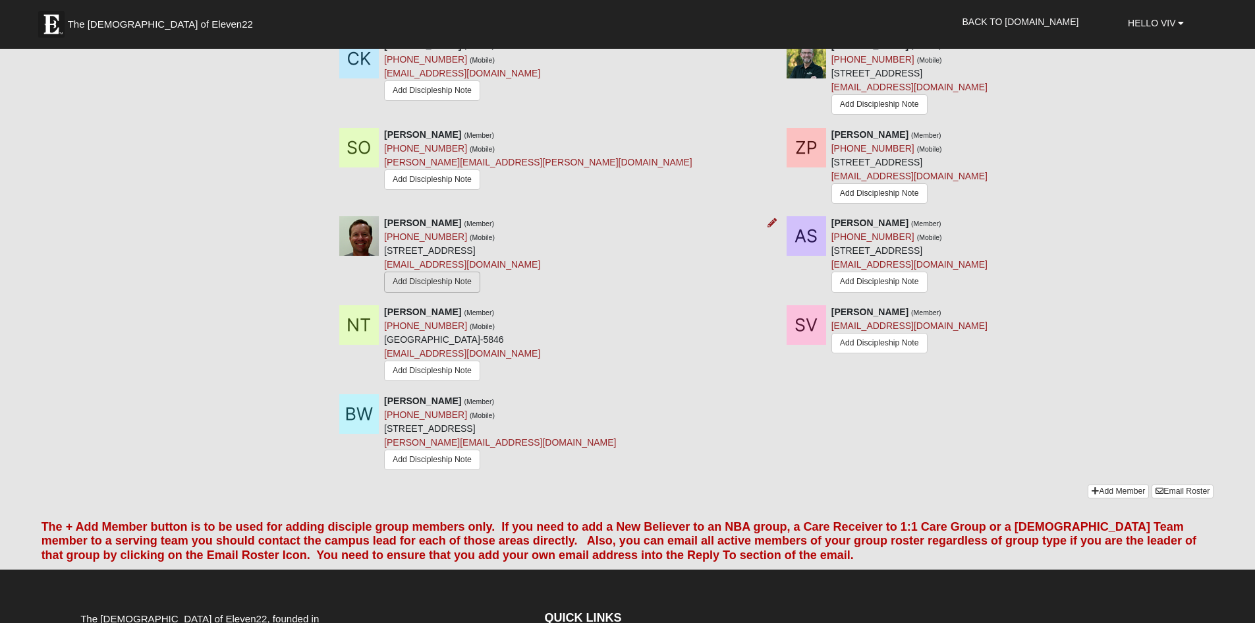
scroll to position [1120, 0]
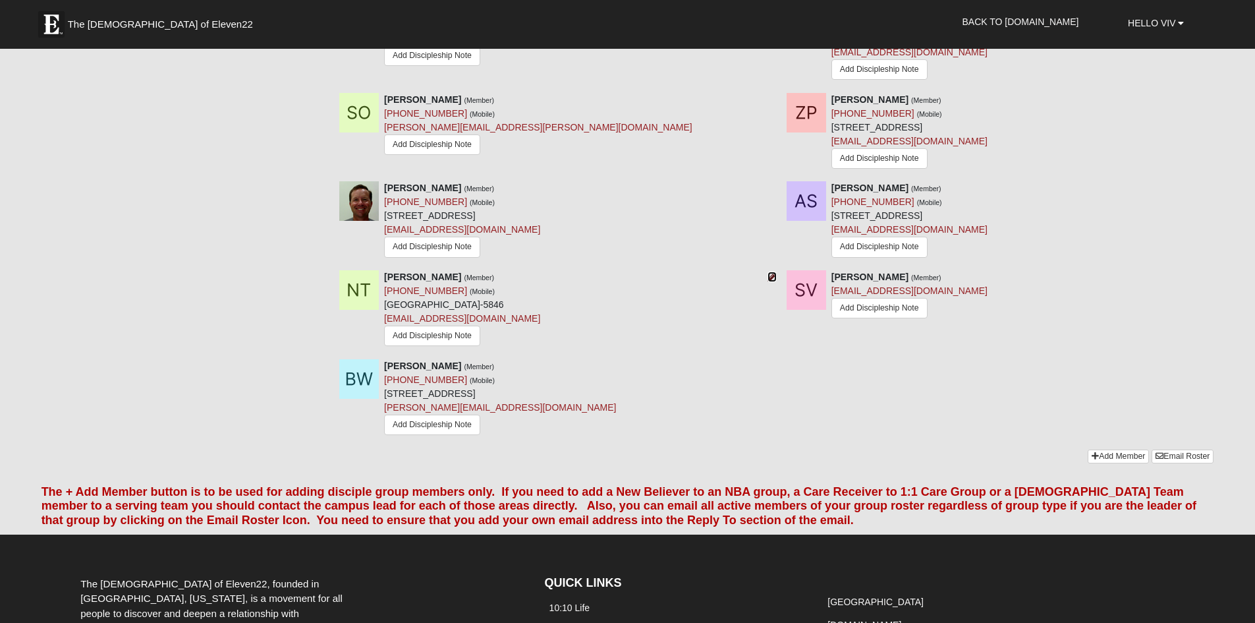
click at [773, 281] on icon at bounding box center [772, 276] width 9 height 9
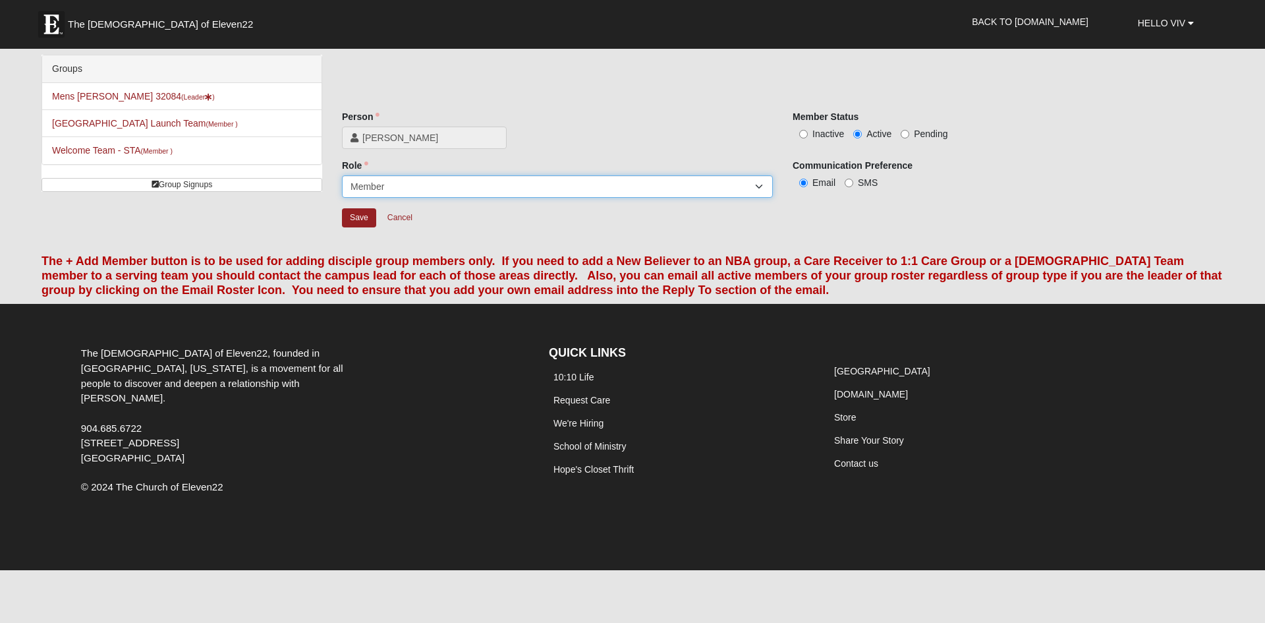
click at [754, 190] on select "Leader [PERSON_NAME] Coach Member Campus Lead Future Leader" at bounding box center [557, 186] width 431 height 22
click at [803, 131] on input "Inactive" at bounding box center [803, 134] width 9 height 9
radio input "true"
click at [365, 221] on input "Save" at bounding box center [359, 217] width 34 height 19
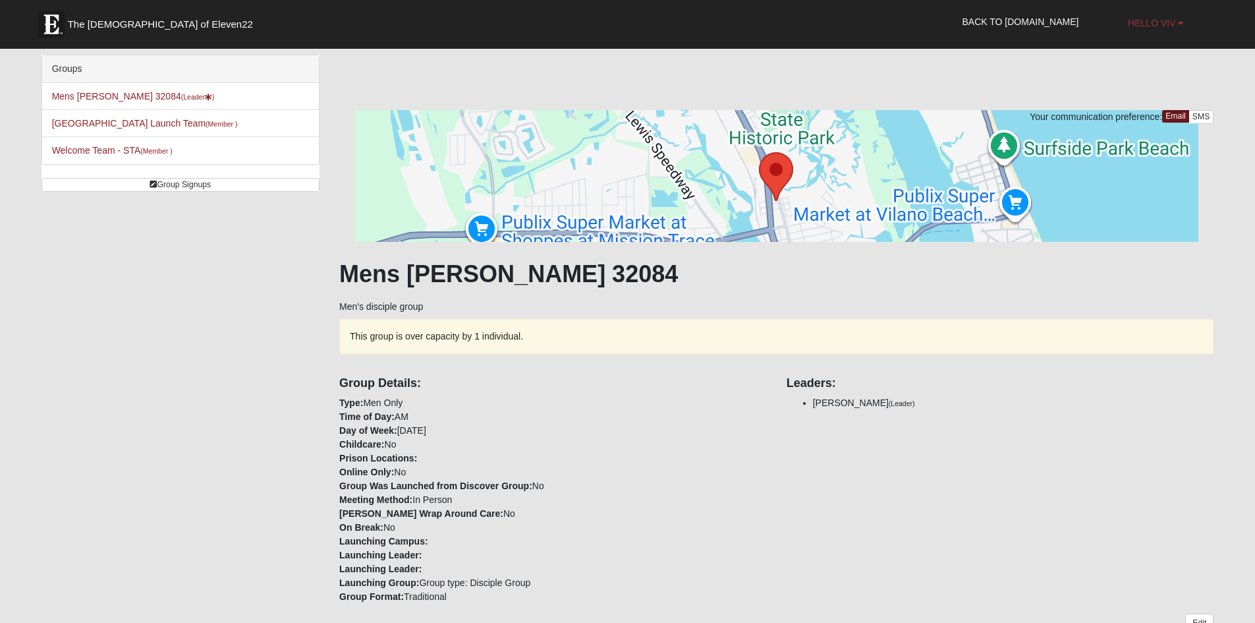
click at [1181, 20] on b at bounding box center [1181, 22] width 6 height 9
